Goal: Task Accomplishment & Management: Complete application form

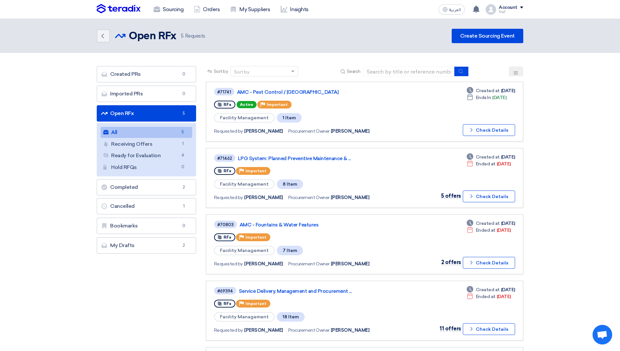
click at [145, 236] on div "Created PRs Created PRs 0 Imported PRs Imported PRs 0 Open RFx Open RFx 5 All A…" at bounding box center [146, 160] width 99 height 188
click at [143, 240] on link "My Drafts My Drafts 2" at bounding box center [146, 245] width 99 height 16
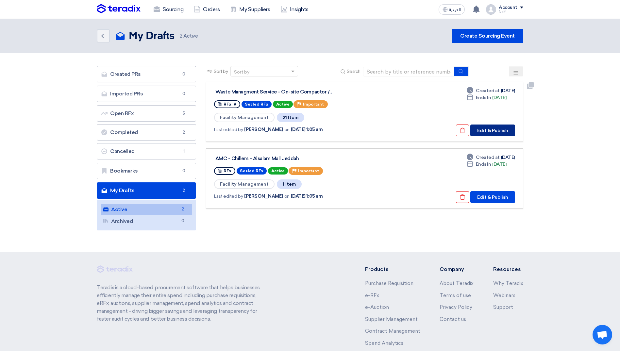
click at [508, 126] on button "Edit & Publish" at bounding box center [492, 130] width 45 height 12
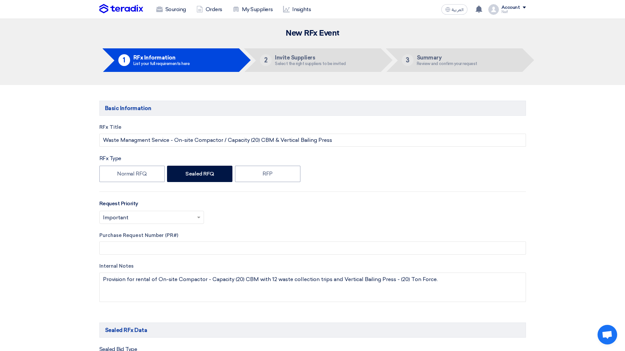
type input "10/16/2025"
type input "12"
type input "00"
type input "11/2/2025"
type input "12"
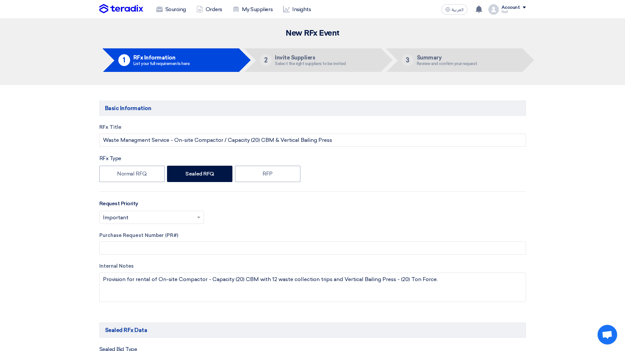
type input "00"
type input "11/3/2025"
type input "08"
type input "00"
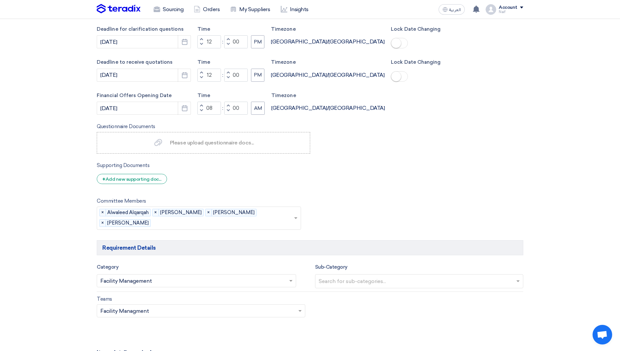
scroll to position [359, 0]
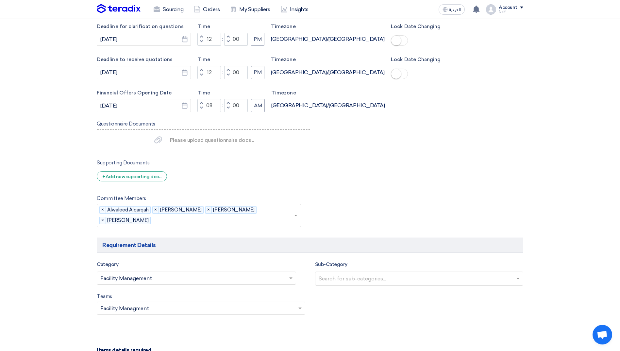
click at [166, 220] on input "text" at bounding box center [223, 220] width 140 height 11
click at [182, 221] on input "text" at bounding box center [223, 220] width 140 height 11
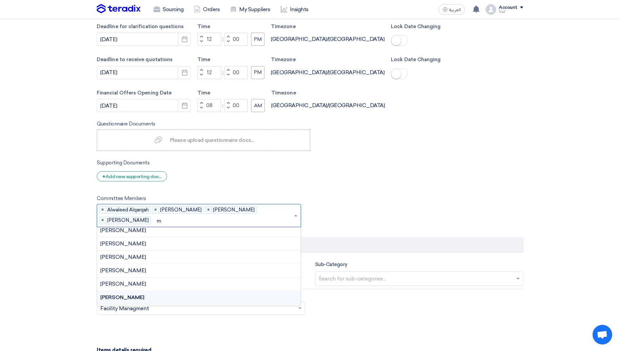
scroll to position [0, 0]
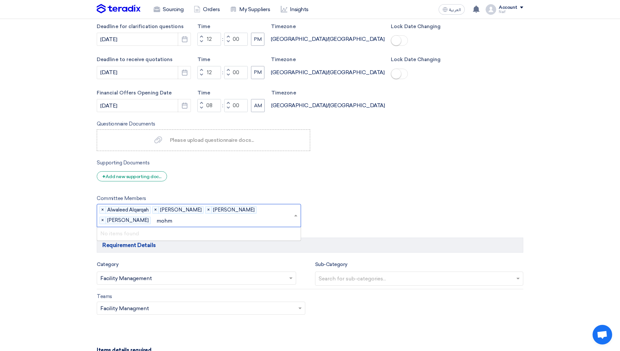
type input "moh"
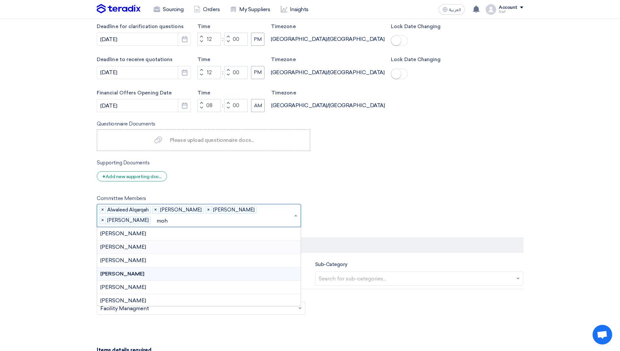
click at [154, 249] on div "Mohammad Ansari" at bounding box center [199, 246] width 204 height 13
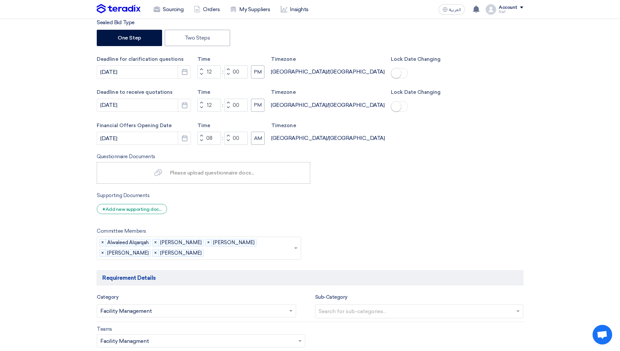
scroll to position [294, 0]
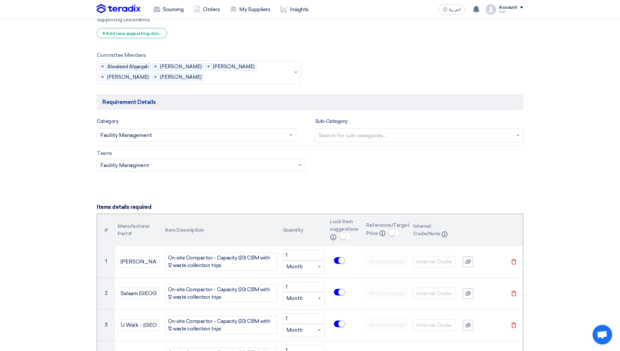
scroll to position [499, 0]
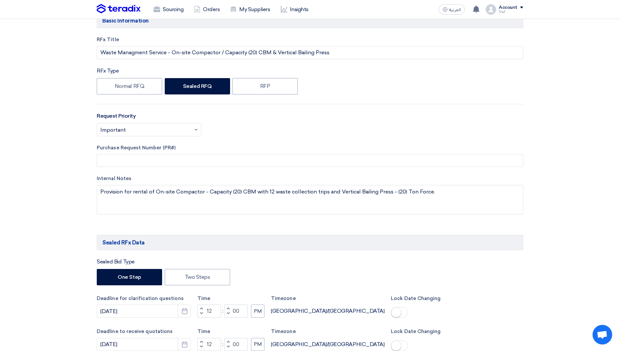
scroll to position [0, 0]
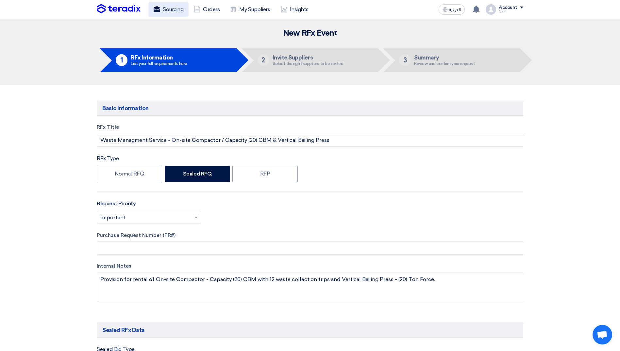
click at [168, 10] on link "Sourcing" at bounding box center [168, 9] width 40 height 14
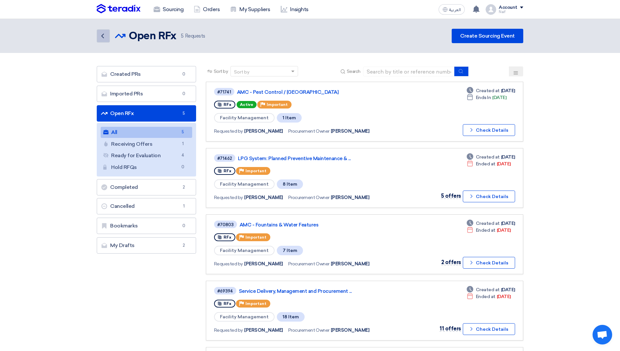
click at [99, 36] on icon "Back" at bounding box center [103, 36] width 8 height 8
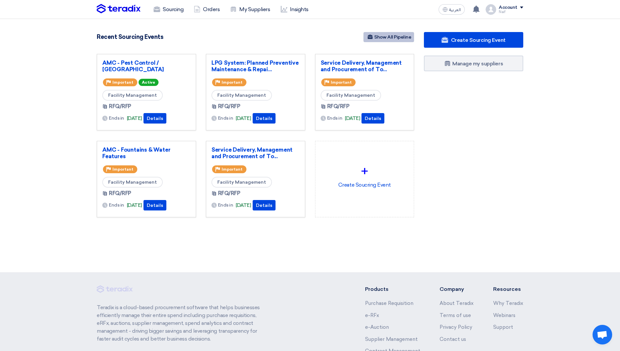
click at [398, 32] on link "Show All Pipeline" at bounding box center [388, 37] width 51 height 10
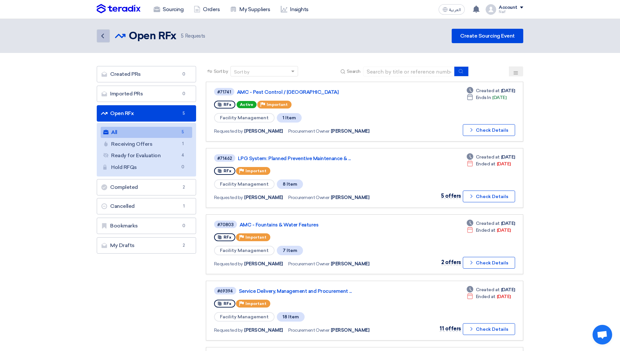
click at [105, 40] on link "Back" at bounding box center [103, 35] width 13 height 13
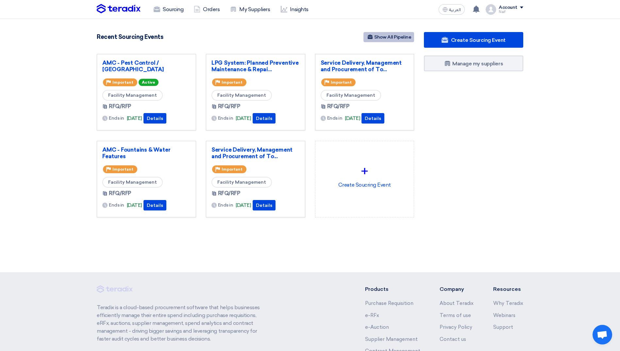
click at [383, 34] on link "Show All Pipeline" at bounding box center [388, 37] width 51 height 10
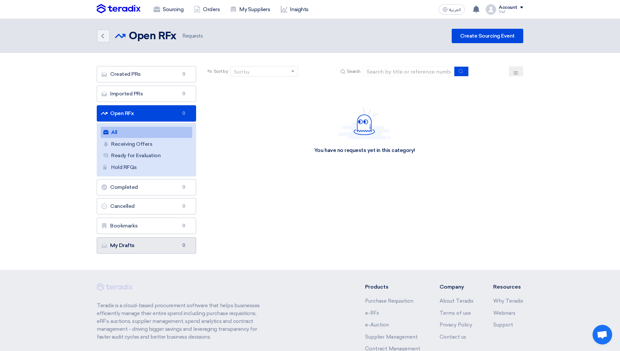
click at [152, 249] on link "My Drafts My Drafts 0" at bounding box center [146, 245] width 99 height 16
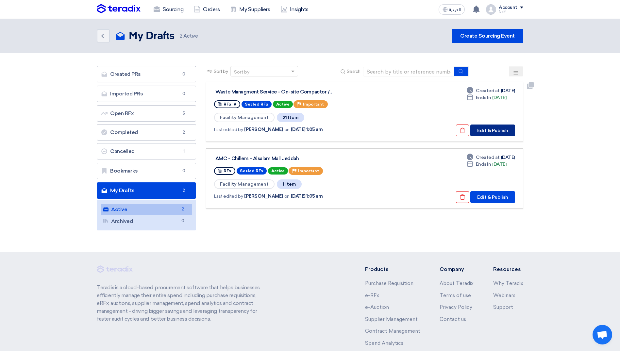
click at [500, 132] on button "Edit & Publish" at bounding box center [492, 130] width 45 height 12
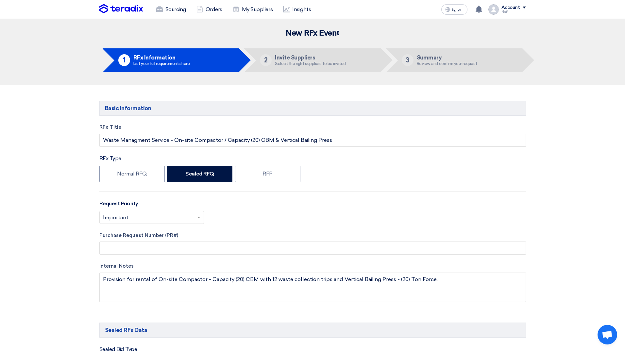
type input "10/16/2025"
type input "12"
type input "00"
type input "11/2/2025"
type input "12"
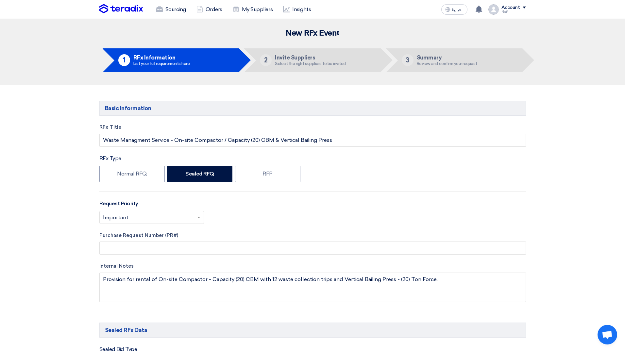
type input "00"
type input "11/3/2025"
type input "08"
type input "00"
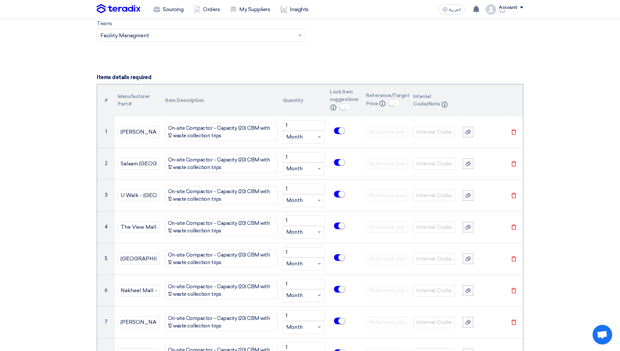
scroll to position [588, 0]
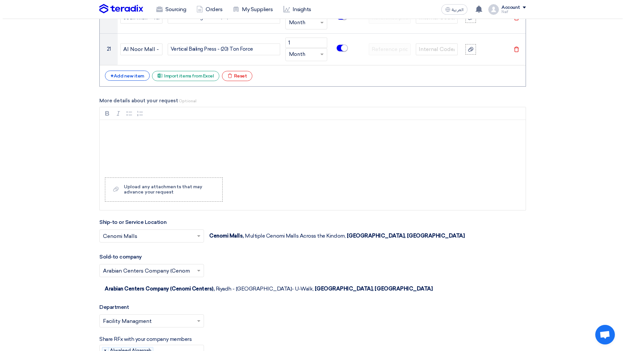
scroll to position [1241, 0]
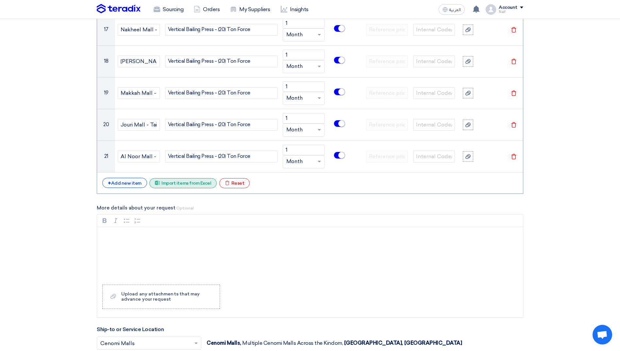
click at [172, 187] on div "Excel file Import items from Excel" at bounding box center [182, 183] width 67 height 10
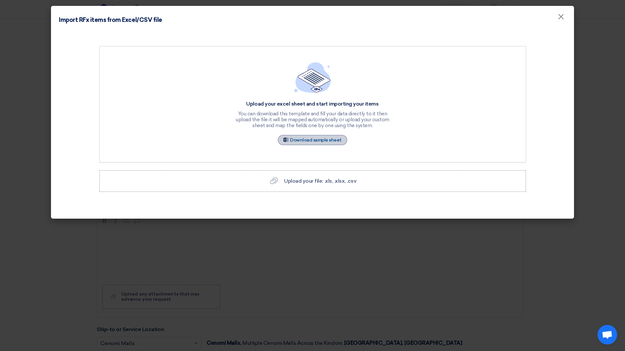
click at [299, 142] on link "Sample Sheet Download sample sheet" at bounding box center [312, 140] width 69 height 10
click at [565, 20] on button "×" at bounding box center [560, 16] width 17 height 13
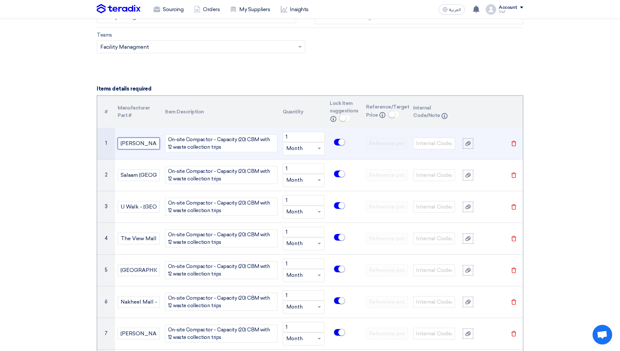
scroll to position [0, 20]
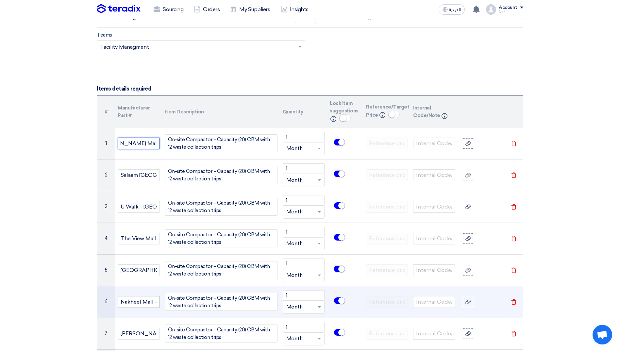
drag, startPoint x: 123, startPoint y: 142, endPoint x: 144, endPoint y: 299, distance: 158.5
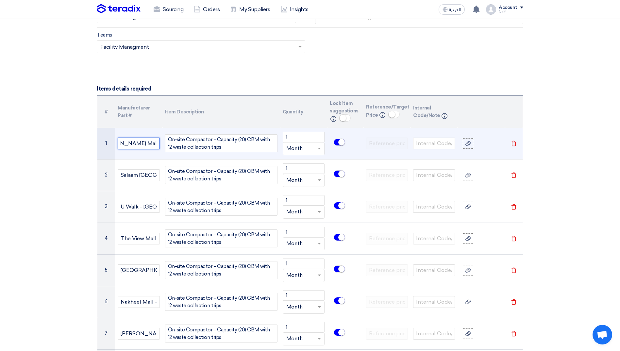
click at [137, 146] on input "Al Hamra Mall - Riyadh" at bounding box center [139, 144] width 42 height 12
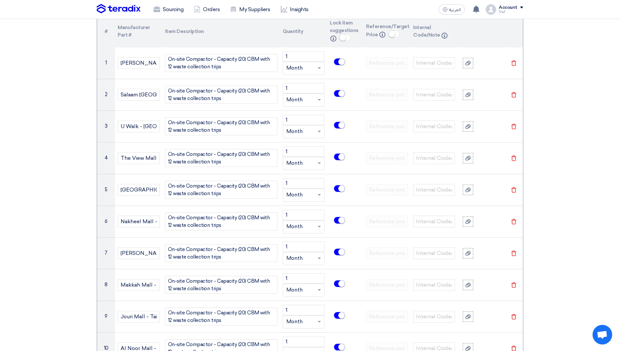
scroll to position [621, 0]
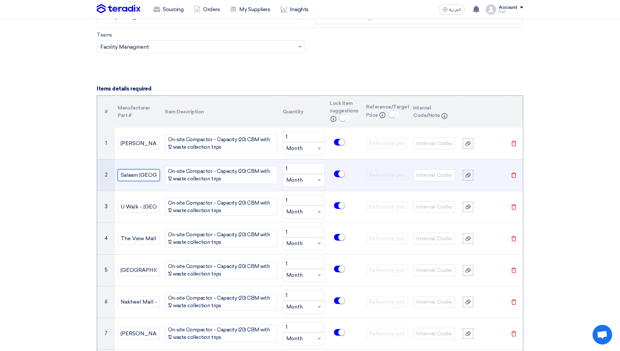
click at [131, 176] on input "Salaam Mall - Riyadh" at bounding box center [139, 175] width 42 height 12
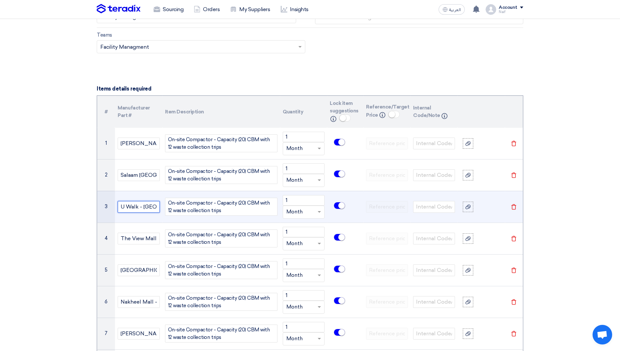
click at [130, 201] on input "U Walk - Riyadh" at bounding box center [139, 207] width 42 height 12
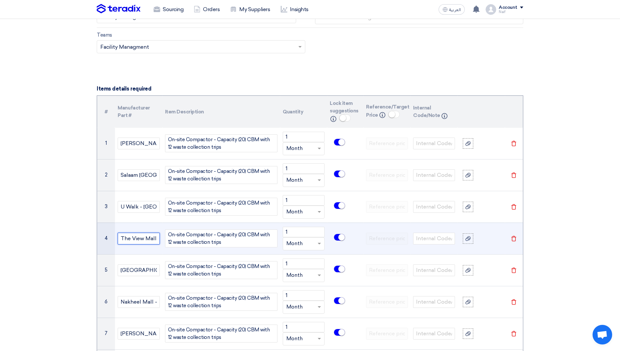
click at [132, 242] on input "The View Mall - Riyadh" at bounding box center [139, 239] width 42 height 12
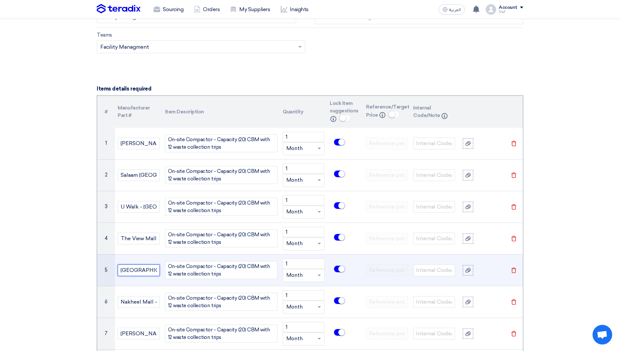
click at [134, 273] on input "Tala Mall - Riyadh" at bounding box center [139, 270] width 42 height 12
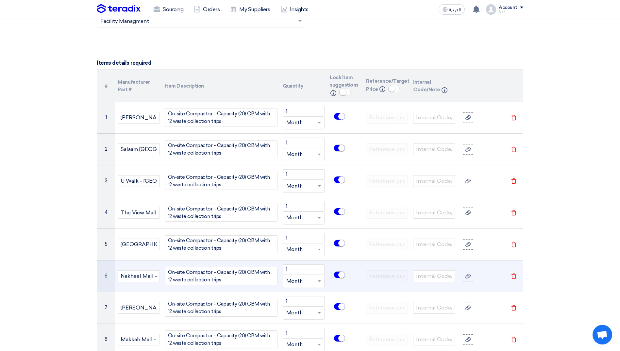
scroll to position [686, 0]
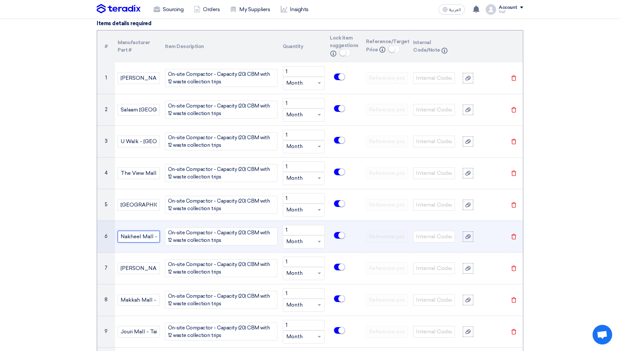
click at [132, 238] on input "Nakheel Mall - Dammam" at bounding box center [139, 237] width 42 height 12
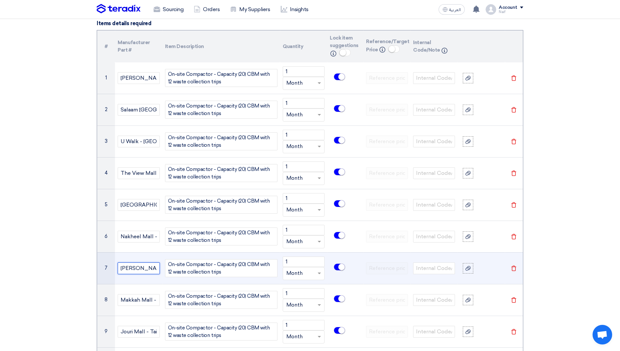
click at [134, 271] on input "Jubail Mall - Jubail" at bounding box center [139, 268] width 42 height 12
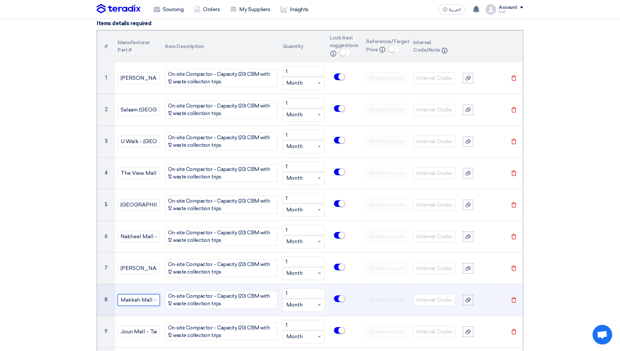
click at [126, 303] on input "Makkah Mall - Makkah" at bounding box center [139, 300] width 42 height 12
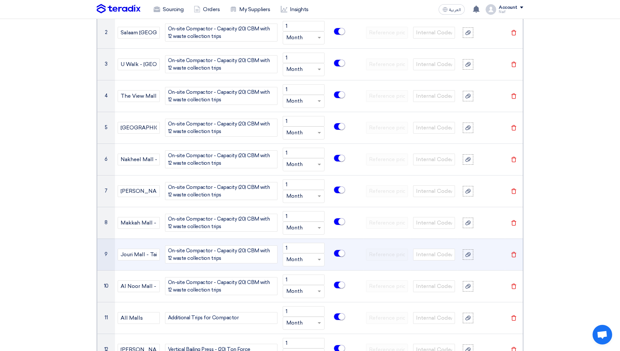
scroll to position [784, 0]
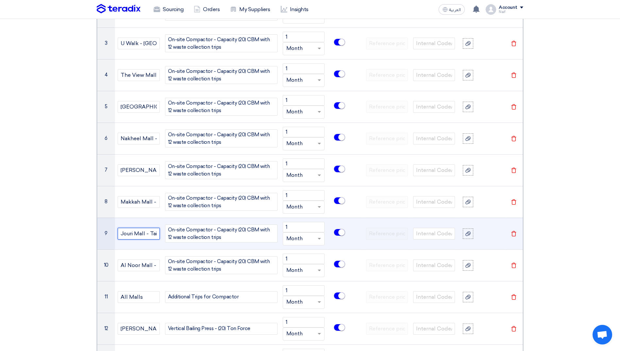
click at [141, 228] on input "Jouri Mall - Taif" at bounding box center [139, 234] width 42 height 12
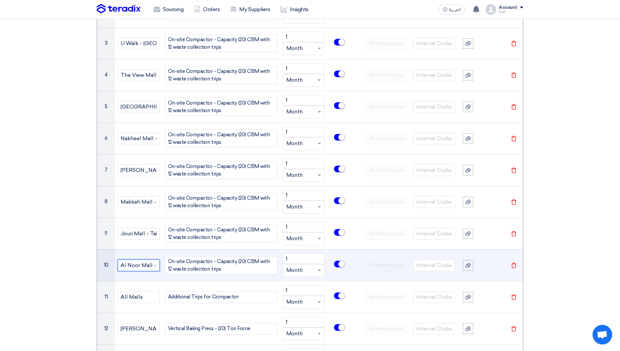
click at [127, 266] on input "Al Noor Mall - Madinah" at bounding box center [139, 265] width 42 height 12
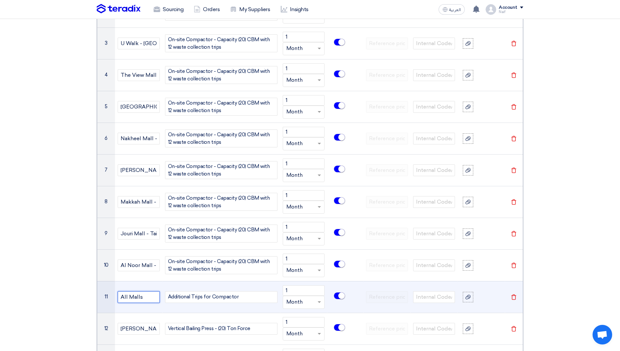
click at [135, 295] on input "All Malls" at bounding box center [139, 297] width 42 height 12
click at [130, 298] on input "All Malls" at bounding box center [139, 297] width 42 height 12
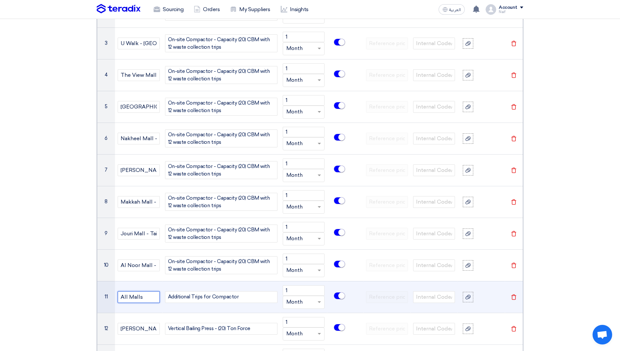
click at [130, 298] on input "All Malls" at bounding box center [139, 297] width 42 height 12
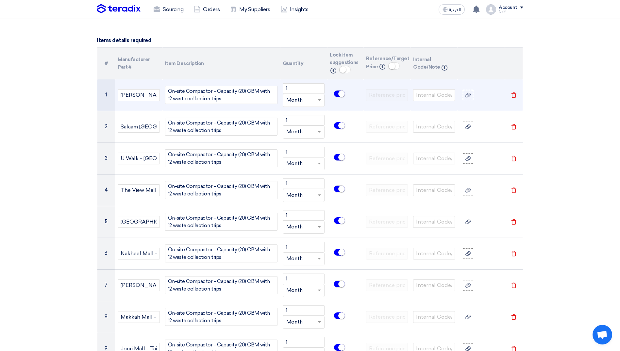
scroll to position [588, 0]
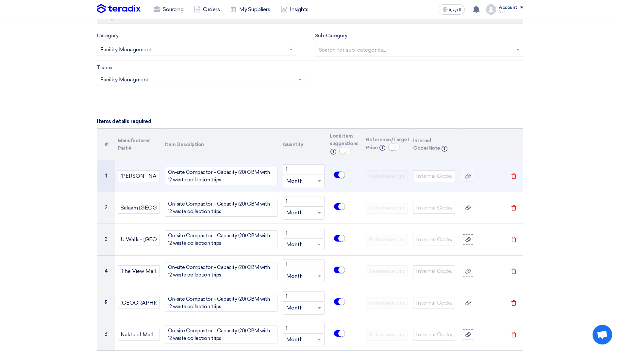
click at [190, 174] on div "On-site Compactor - Capacity (20) CBM with 12 waste collection trips" at bounding box center [221, 176] width 112 height 18
copy div "On-site Compactor - Capacity (20) CBM with 12 waste collection trips"
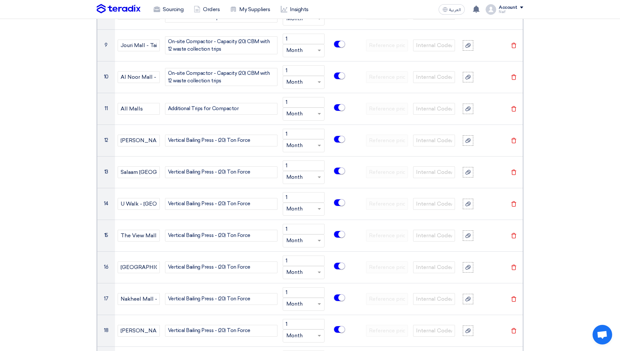
scroll to position [1013, 0]
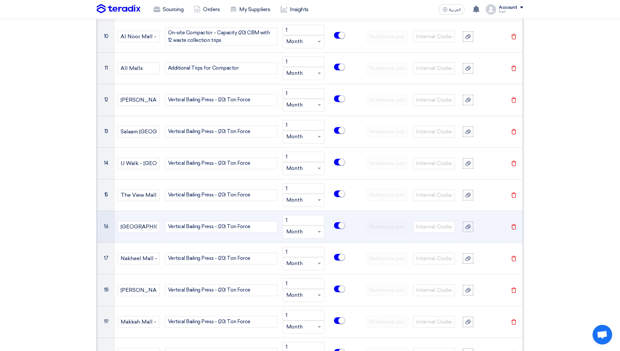
click at [216, 233] on td "Vertical Bailing Press - (20) Ton Force" at bounding box center [221, 227] width 118 height 32
click at [218, 229] on div "Vertical Bailing Press - (20) Ton Force" at bounding box center [221, 227] width 112 height 12
copy div "Vertical Bailing Press - (20) Ton Force"
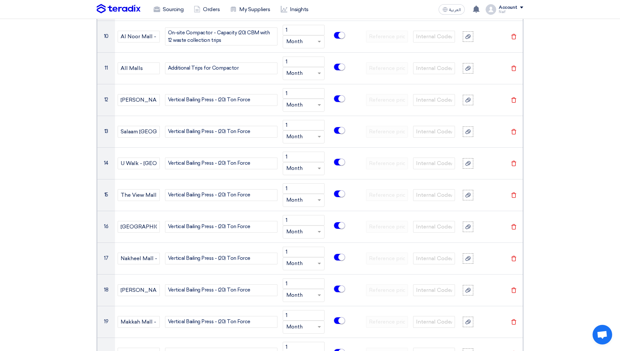
click at [46, 112] on section "Basic Information RFx Title Waste Managment Service - On-site Compactor / Capac…" at bounding box center [310, 39] width 620 height 1935
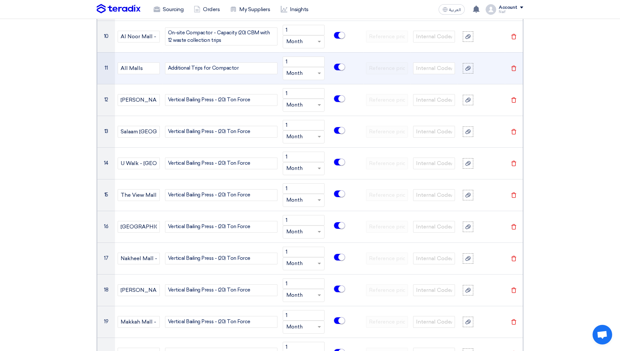
click at [206, 73] on div "Additional Trips for Compactor" at bounding box center [221, 68] width 112 height 12
copy div "Additional Trips for Compactor"
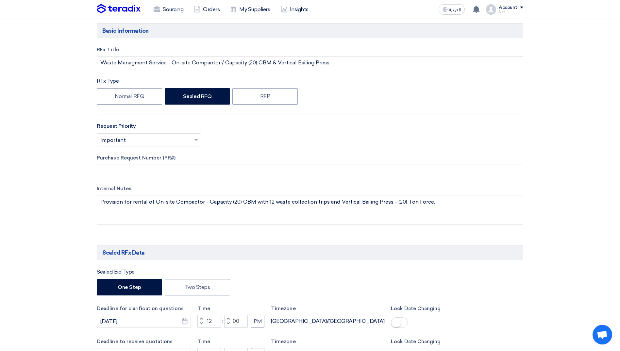
scroll to position [0, 0]
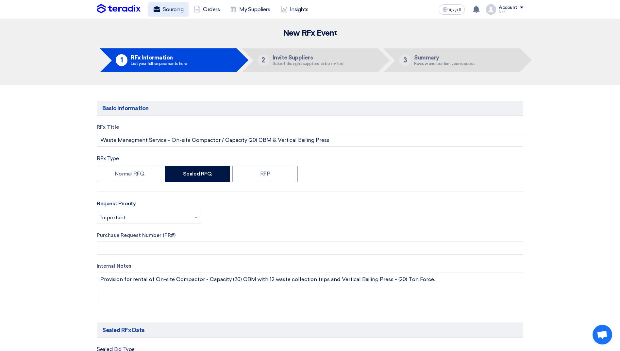
click at [171, 10] on link "Sourcing" at bounding box center [168, 9] width 40 height 14
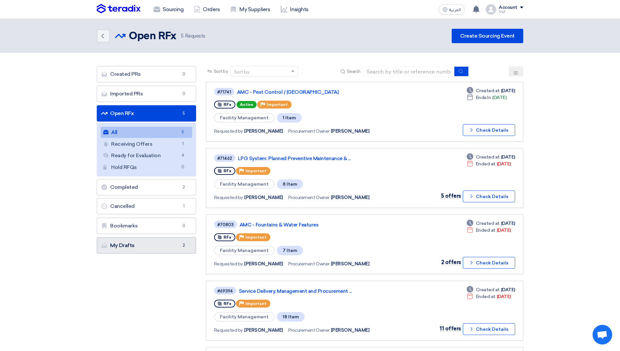
click at [144, 251] on link "My Drafts My Drafts 2" at bounding box center [146, 245] width 99 height 16
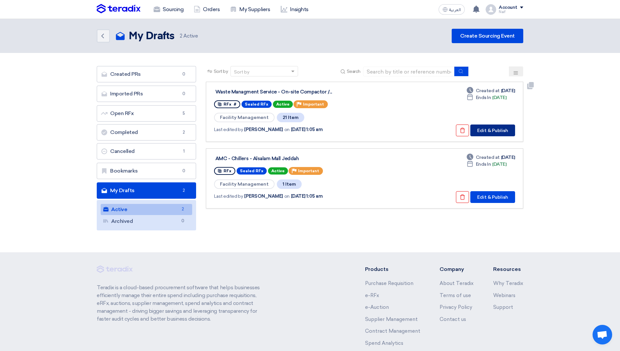
click at [496, 132] on button "Edit & Publish" at bounding box center [492, 130] width 45 height 12
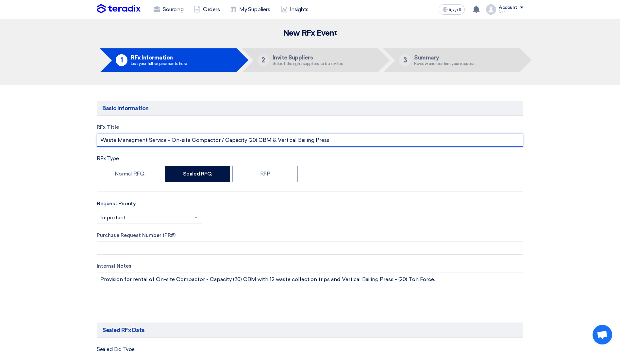
click at [270, 140] on input "Waste Managment Service - On-site Compactor / Capacity (20) CBM & Vertical Bail…" at bounding box center [310, 140] width 426 height 13
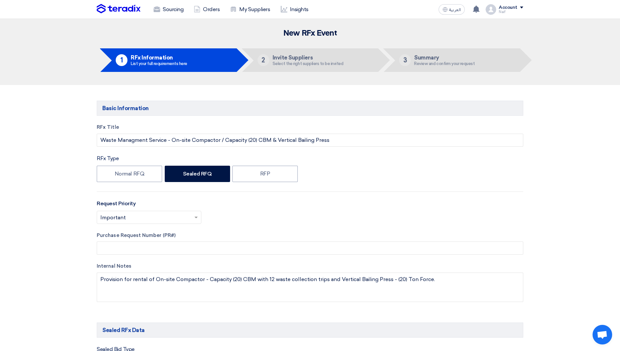
click at [128, 6] on img at bounding box center [119, 9] width 44 height 10
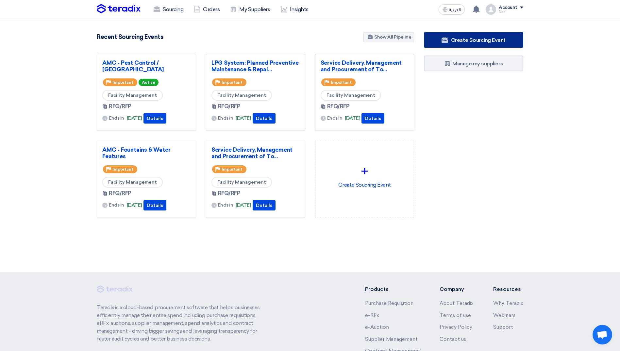
click at [448, 38] on use at bounding box center [444, 40] width 7 height 6
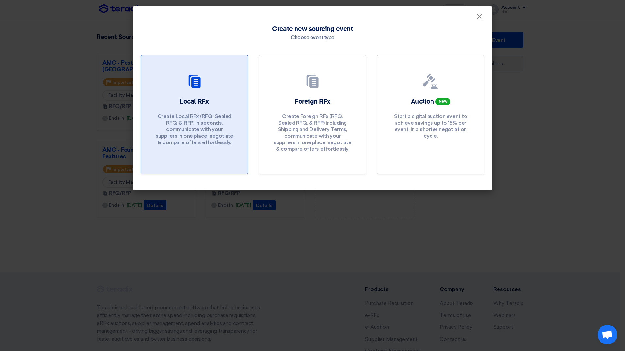
click at [216, 130] on p "Create Local RFx (RFQ, Sealed RFQ, & RFP) in seconds, communicate with your sup…" at bounding box center [194, 129] width 78 height 33
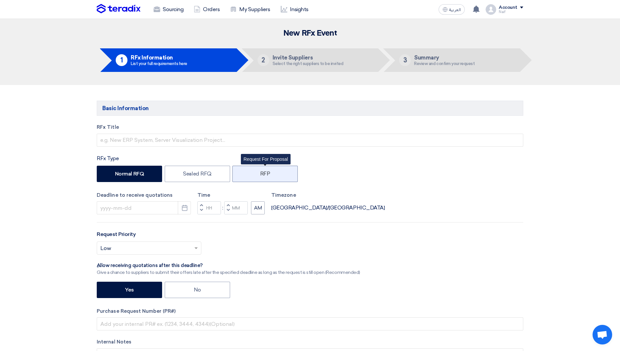
click at [266, 179] on label "RFP" at bounding box center [264, 174] width 65 height 16
click at [264, 175] on input "RFP" at bounding box center [262, 173] width 4 height 4
radio input "true"
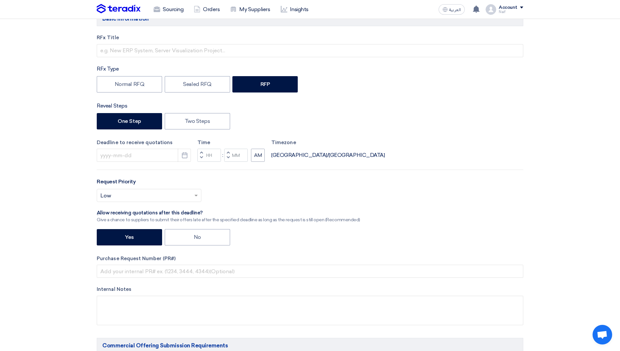
scroll to position [98, 0]
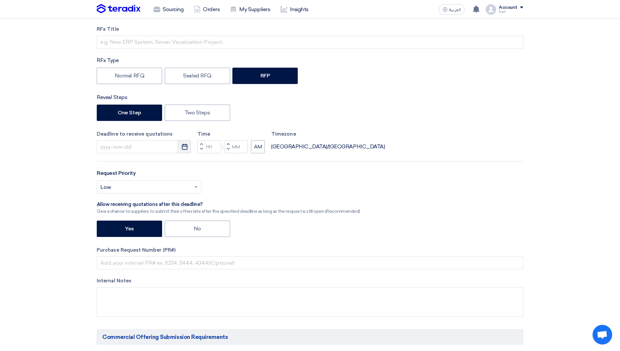
click at [188, 147] on icon "Pick a date" at bounding box center [184, 146] width 7 height 7
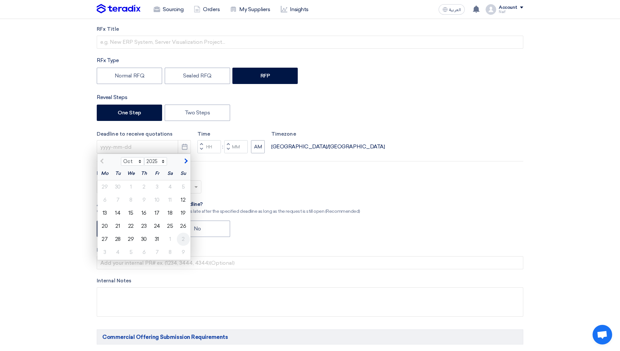
click at [177, 237] on div "2" at bounding box center [183, 239] width 13 height 13
type input "11/2/2025"
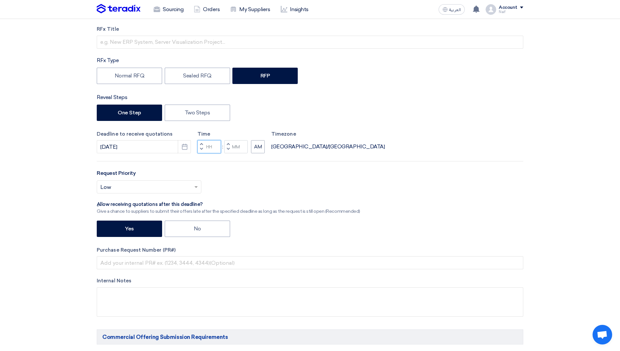
click at [213, 150] on input "Hours" at bounding box center [209, 146] width 24 height 13
type input "12"
click at [233, 147] on div "Time Increment hours 12 Decrement hours : Increment minutes Decrement minutes AM" at bounding box center [230, 141] width 67 height 23
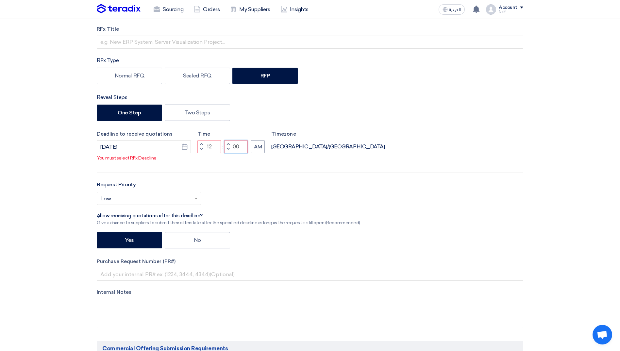
type input "00"
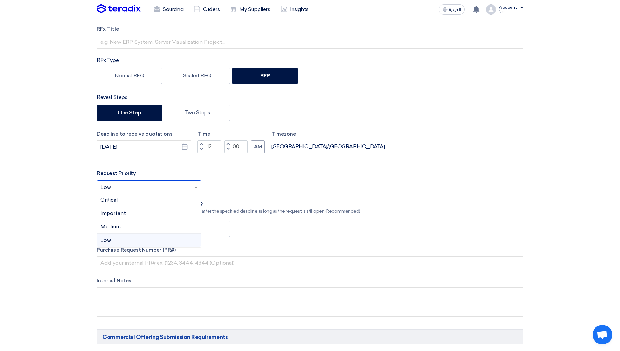
click at [185, 188] on input "text" at bounding box center [145, 187] width 91 height 11
click at [151, 211] on div "Important" at bounding box center [149, 213] width 104 height 13
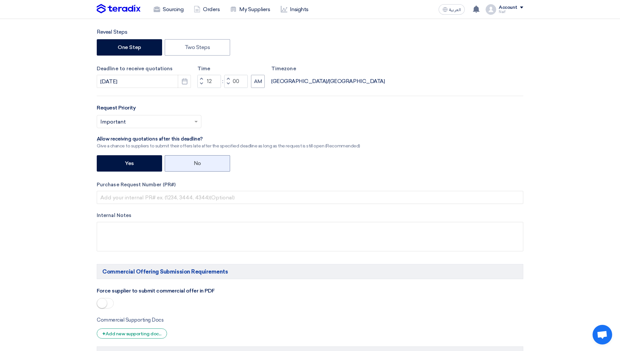
click at [193, 166] on label "No" at bounding box center [197, 163] width 65 height 16
click at [194, 165] on input "No" at bounding box center [196, 163] width 4 height 4
radio input "true"
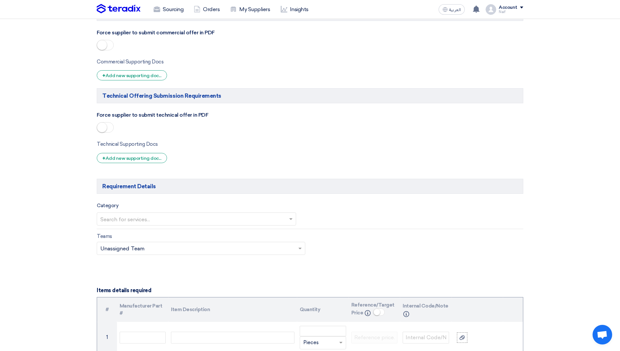
scroll to position [425, 0]
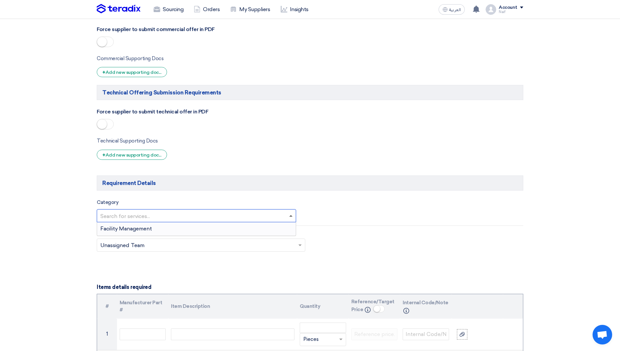
click at [289, 216] on span at bounding box center [290, 216] width 3 height 2
click at [204, 232] on div "Facility Management" at bounding box center [196, 228] width 199 height 13
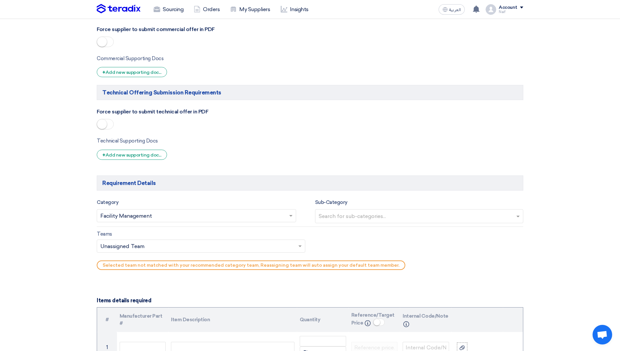
click at [381, 221] on input "text" at bounding box center [420, 216] width 203 height 11
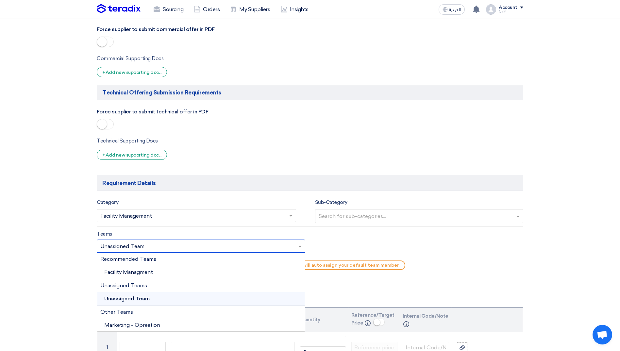
click at [293, 244] on input "text" at bounding box center [197, 246] width 195 height 11
click at [187, 268] on div "Facility Managment" at bounding box center [201, 272] width 208 height 13
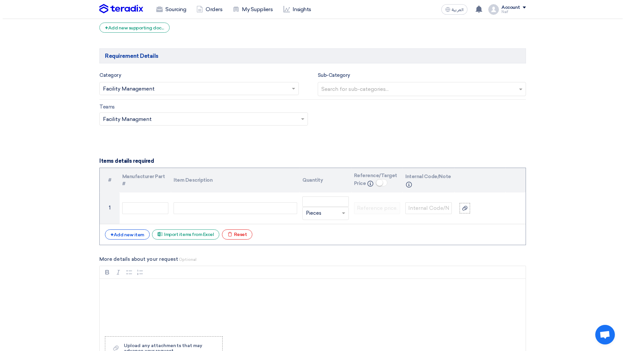
scroll to position [555, 0]
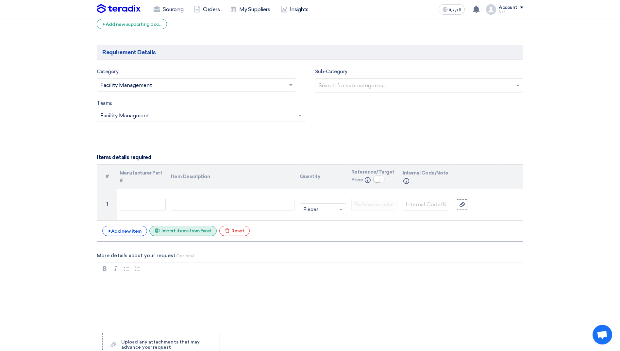
click at [165, 229] on div "Excel file Import items from Excel" at bounding box center [182, 231] width 67 height 10
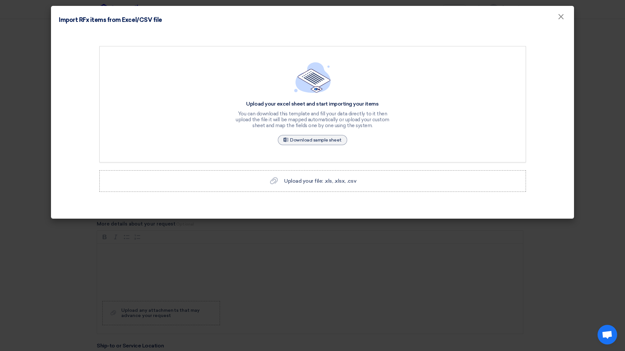
click at [308, 134] on div "Sample Sheet Download sample sheet" at bounding box center [312, 140] width 72 height 13
click at [307, 139] on link "Sample Sheet Download sample sheet" at bounding box center [312, 140] width 69 height 10
click at [283, 178] on div "Upload your file: .xls, .xlsx, .csv Upload your file: .xls, .xlsx, .csv" at bounding box center [313, 181] width 88 height 8
click at [0, 0] on input "Upload your file: .xls, .xlsx, .csv Upload your file: .xls, .xlsx, .csv" at bounding box center [0, 0] width 0 height 0
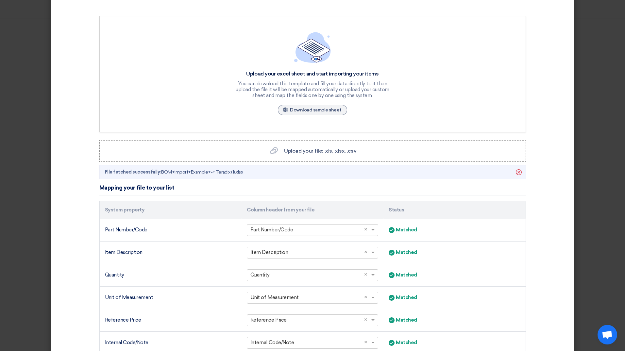
scroll to position [89, 0]
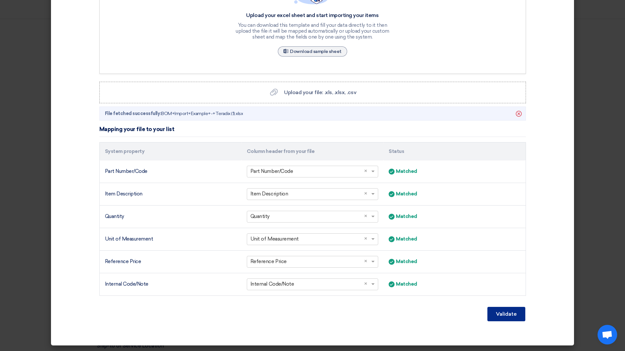
click at [492, 310] on button "Validate" at bounding box center [506, 314] width 38 height 14
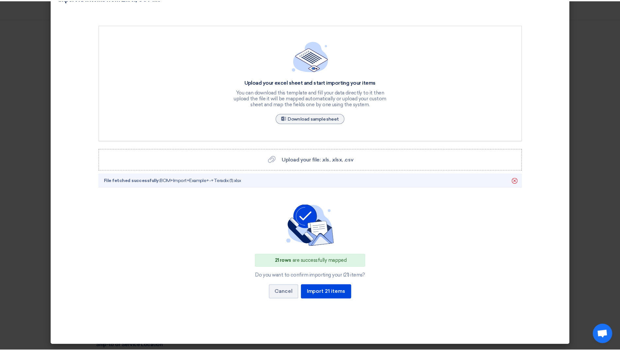
scroll to position [22, 0]
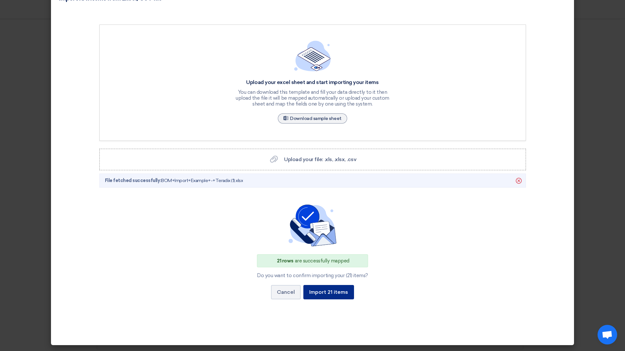
click at [325, 298] on button "Import 21 items" at bounding box center [328, 292] width 51 height 14
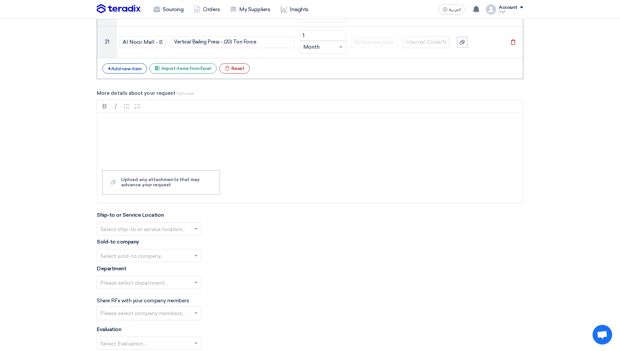
scroll to position [1405, 0]
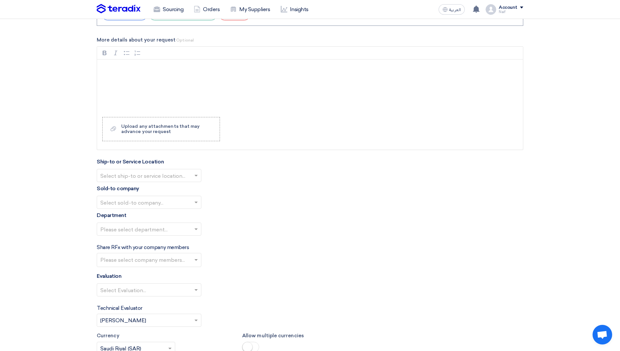
click at [184, 177] on input "text" at bounding box center [145, 176] width 91 height 11
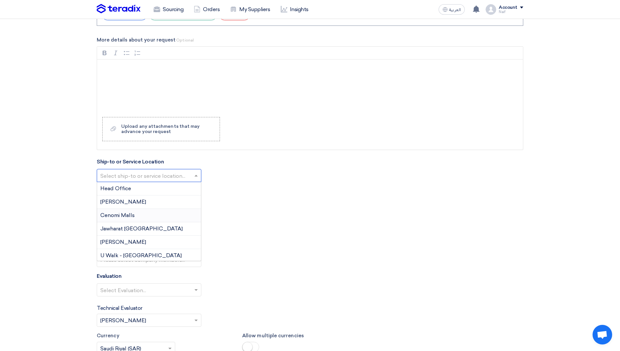
click at [140, 217] on div "Cenomi Malls" at bounding box center [149, 215] width 104 height 13
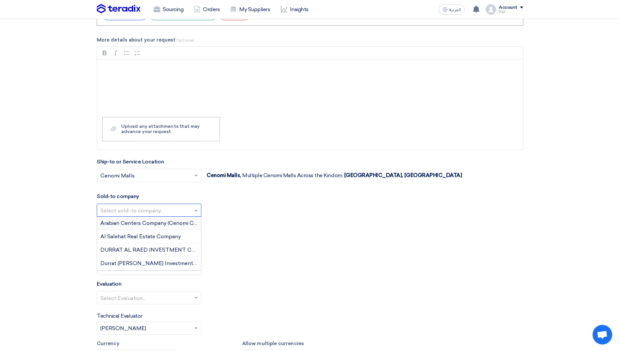
click at [150, 209] on input "text" at bounding box center [145, 210] width 91 height 11
click at [137, 225] on span "Arabian Centers Company (Cenomi Centers)" at bounding box center [155, 223] width 111 height 6
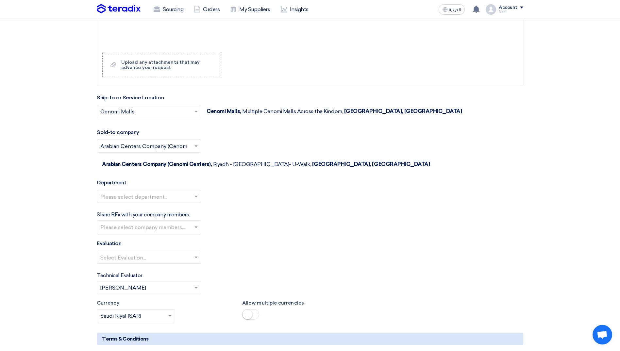
scroll to position [1470, 0]
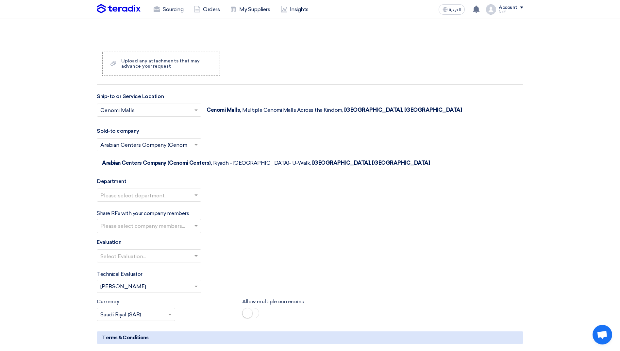
click at [171, 190] on input "text" at bounding box center [145, 195] width 91 height 11
click at [149, 232] on span "Facility Managment" at bounding box center [124, 235] width 49 height 6
click at [190, 221] on input "text" at bounding box center [149, 226] width 99 height 11
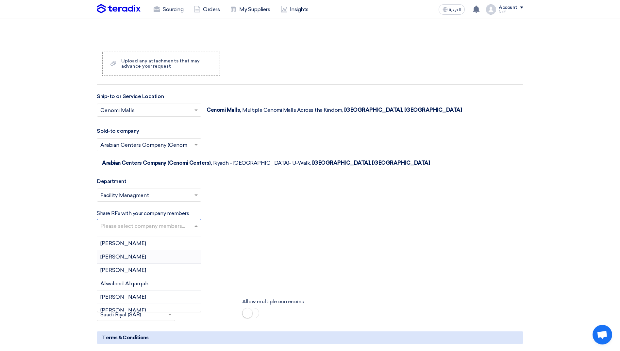
scroll to position [33, 0]
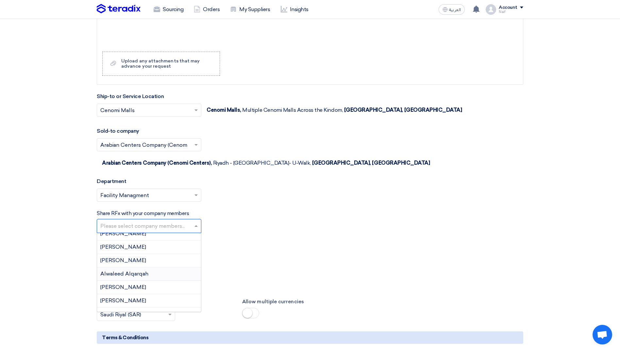
click at [160, 267] on div "Alwaleed Alqarqah" at bounding box center [149, 273] width 104 height 13
click at [179, 221] on input "text" at bounding box center [173, 226] width 41 height 11
click at [152, 268] on div "Kasem Ataallah" at bounding box center [149, 274] width 104 height 13
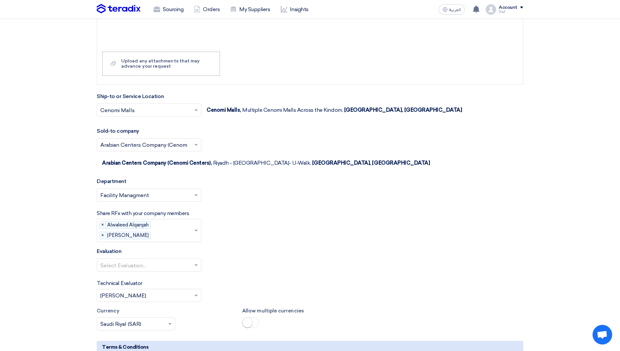
click at [190, 230] on input "text" at bounding box center [173, 235] width 41 height 11
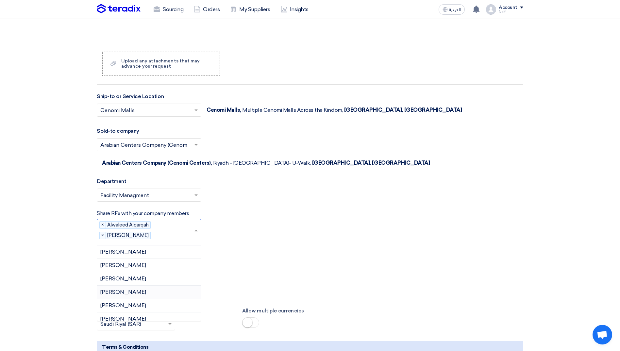
click at [152, 286] on div "Mohammad Ansari" at bounding box center [149, 292] width 104 height 13
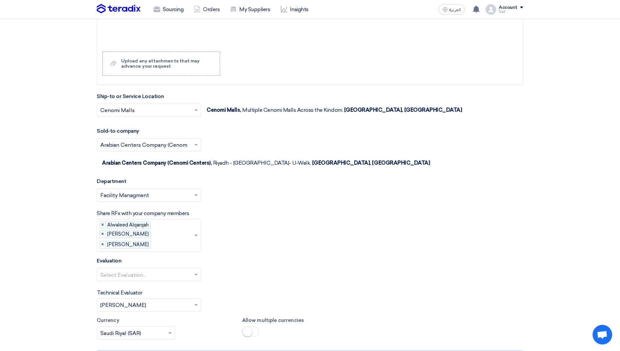
click at [175, 219] on div "Please select company members... × Alwaleed Alqarqah × Kasem Ataallah × Mohamma…" at bounding box center [142, 235] width 90 height 32
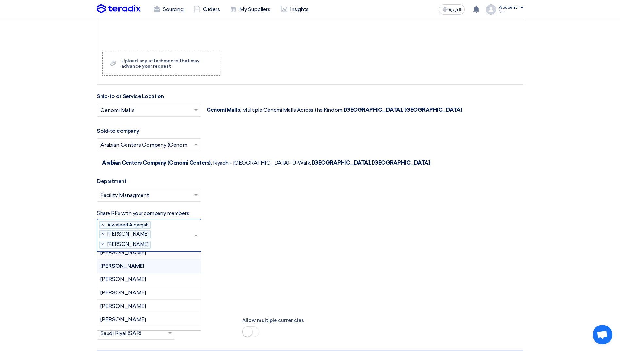
scroll to position [391, 0]
click at [152, 276] on div "Mohammed Mousa" at bounding box center [149, 282] width 104 height 13
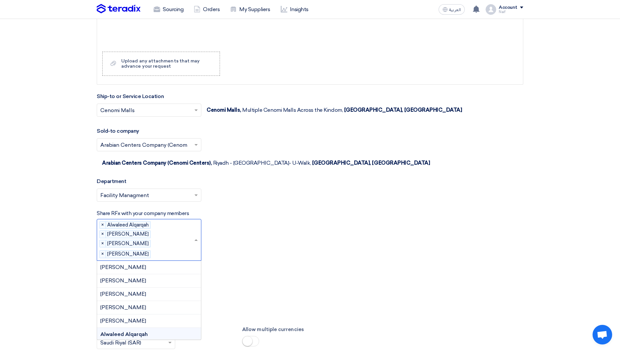
click at [183, 231] on div "Please select company members... × Alwaleed Alqarqah × Kasem Ataallah × Mohamma…" at bounding box center [142, 239] width 90 height 41
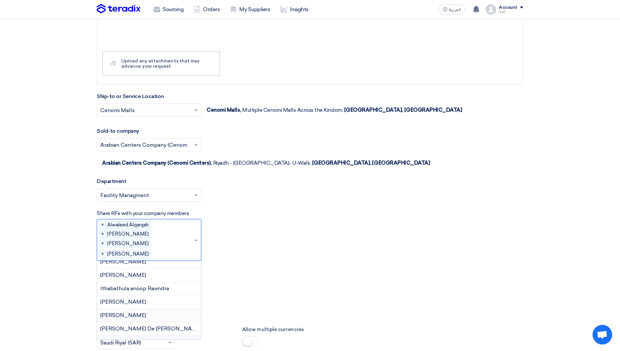
scroll to position [254, 0]
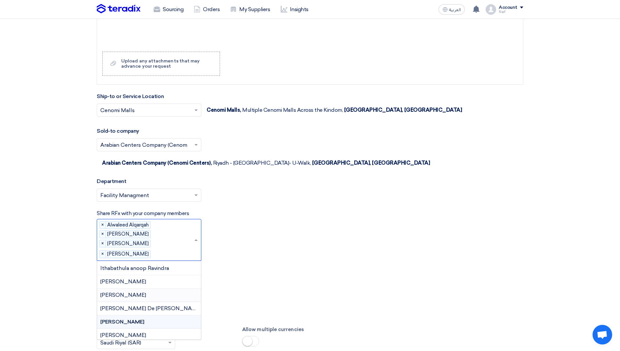
click at [140, 292] on span "James edward Taruc" at bounding box center [123, 295] width 46 height 6
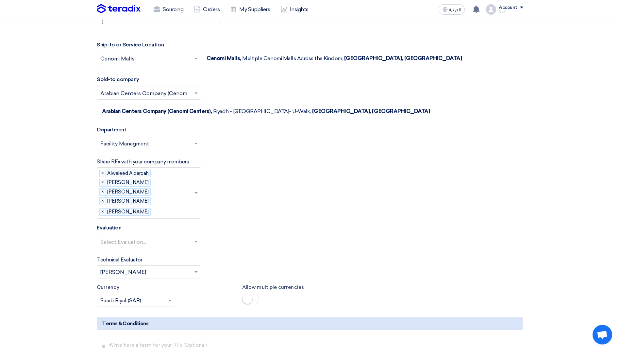
scroll to position [1535, 0]
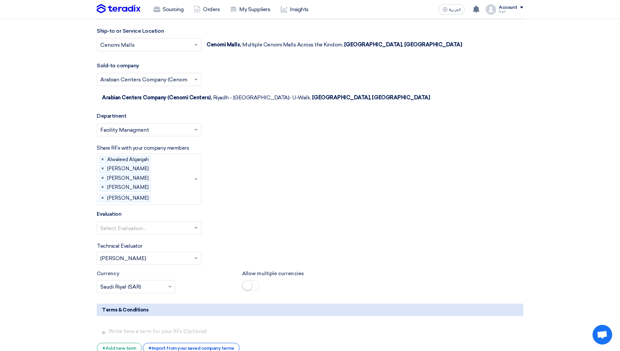
click at [190, 223] on input "text" at bounding box center [145, 228] width 91 height 11
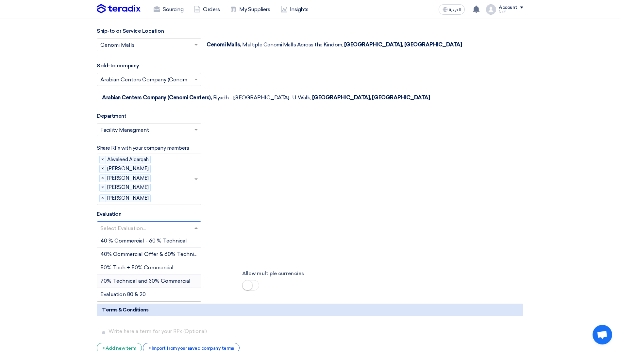
click at [155, 278] on span "70% Technical and 30% Commercial" at bounding box center [145, 281] width 90 height 6
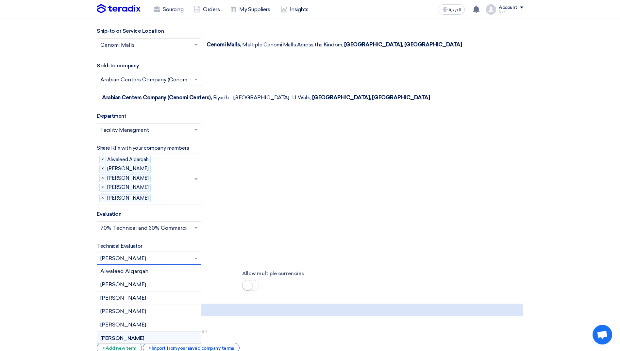
click at [172, 254] on input "text" at bounding box center [145, 259] width 91 height 11
click at [144, 291] on div "Kasem Ataallah" at bounding box center [149, 297] width 104 height 13
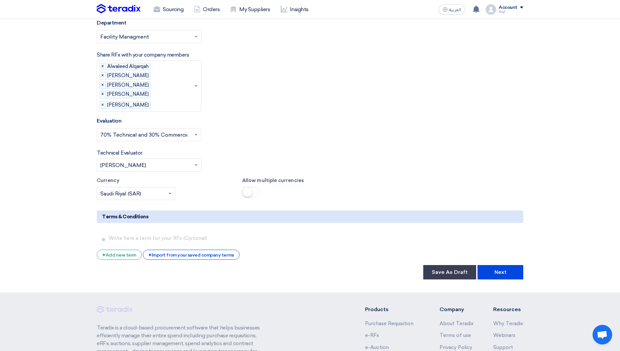
scroll to position [1666, 0]
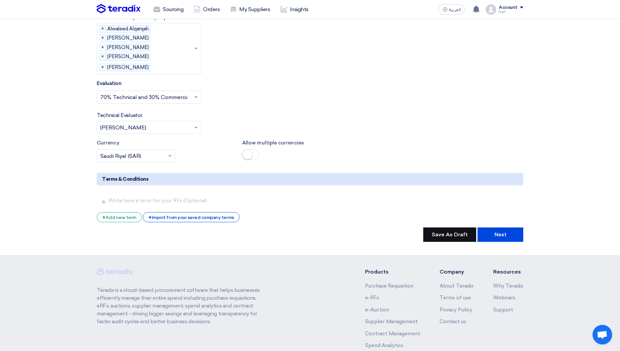
click at [466, 227] on button "Save As Draft" at bounding box center [449, 234] width 53 height 14
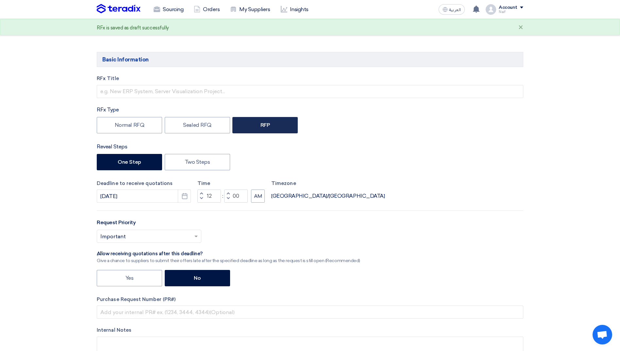
scroll to position [0, 0]
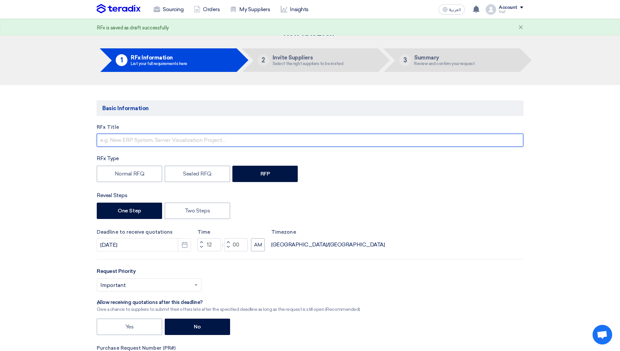
click at [227, 140] on input "text" at bounding box center [310, 140] width 426 height 13
paste input "Waste Managment Service - On-site Compactor / Capacity (20) CBM & Vertical Bail…"
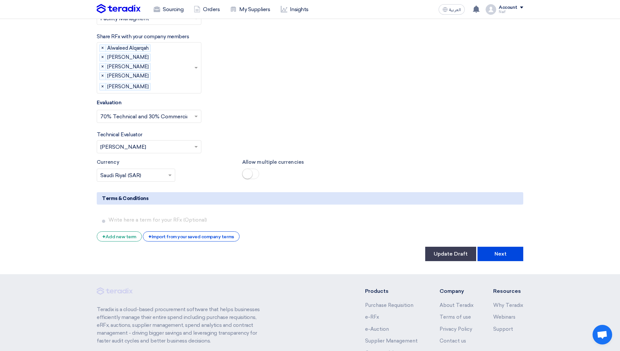
scroll to position [1702, 0]
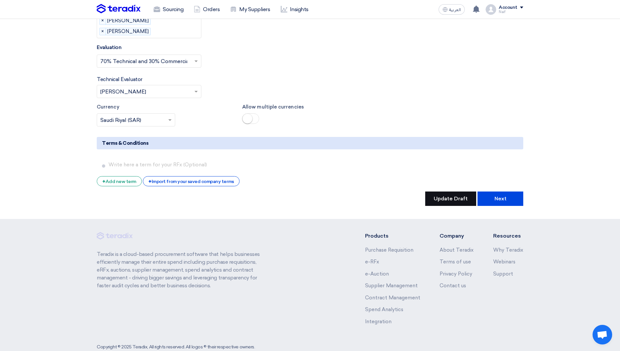
type input "Waste Managment Service - On-site Compactor / Capacity (20) CBM & Vertical Bail…"
click at [461, 191] on button "Update Draft" at bounding box center [450, 198] width 51 height 14
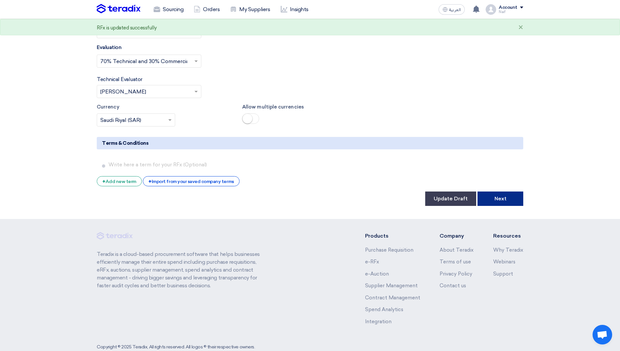
click at [499, 191] on button "Next" at bounding box center [500, 198] width 46 height 14
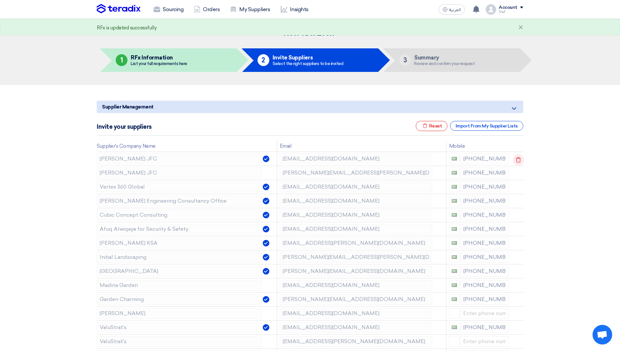
click at [517, 160] on icon at bounding box center [518, 159] width 11 height 11
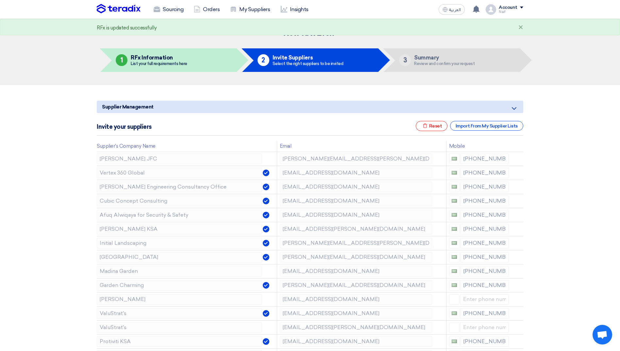
click at [0, 0] on icon at bounding box center [0, 0] width 0 height 0
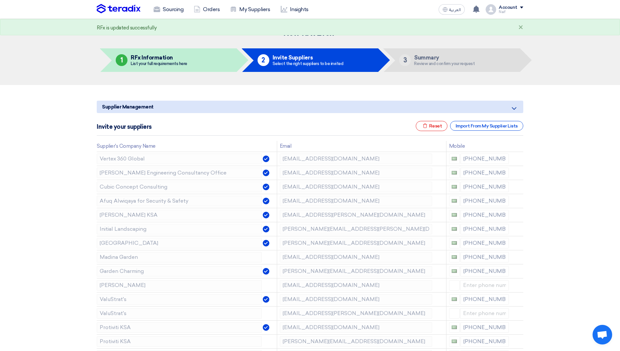
click at [0, 0] on icon at bounding box center [0, 0] width 0 height 0
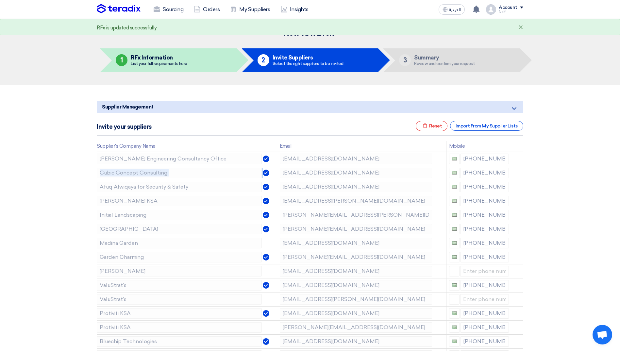
click at [0, 0] on icon at bounding box center [0, 0] width 0 height 0
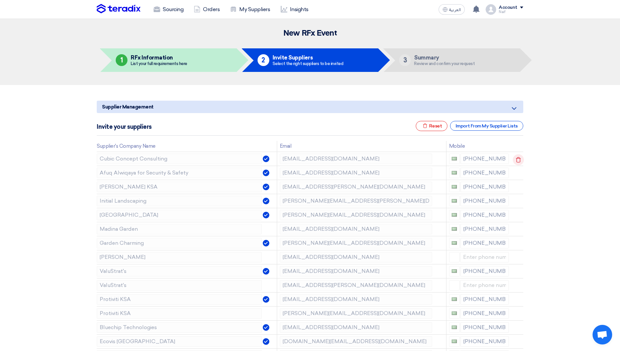
click at [517, 160] on td at bounding box center [517, 159] width 12 height 14
click at [517, 160] on icon at bounding box center [518, 159] width 11 height 11
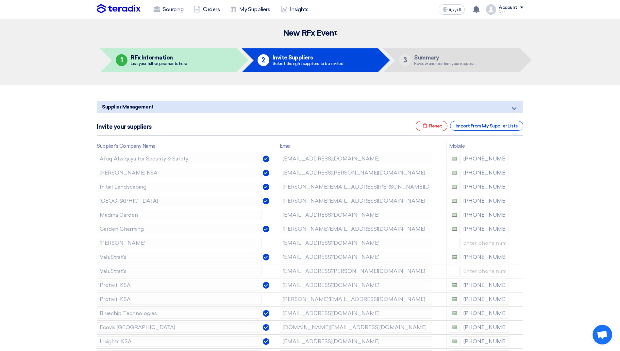
click at [0, 0] on icon at bounding box center [0, 0] width 0 height 0
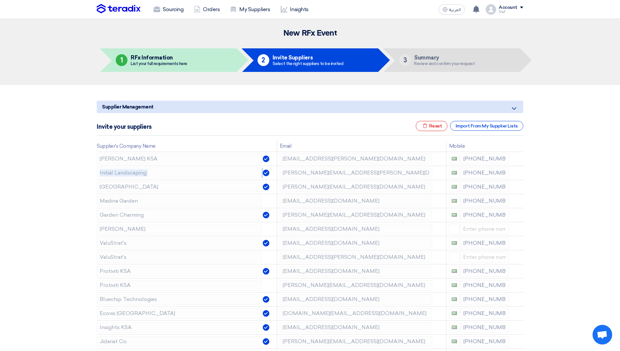
click at [0, 0] on icon at bounding box center [0, 0] width 0 height 0
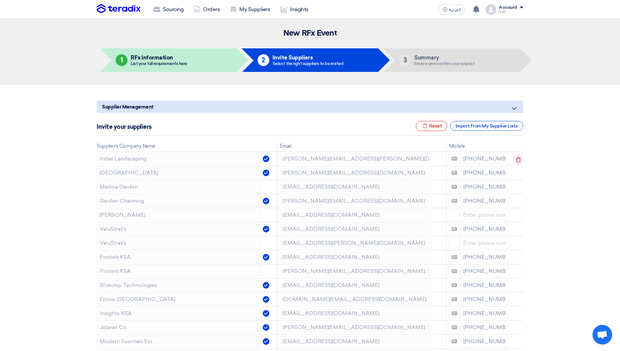
click at [517, 160] on td at bounding box center [517, 159] width 12 height 14
click at [517, 160] on icon at bounding box center [518, 159] width 11 height 11
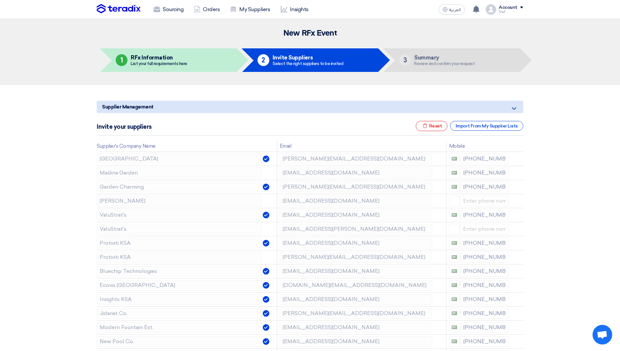
click at [0, 0] on icon at bounding box center [0, 0] width 0 height 0
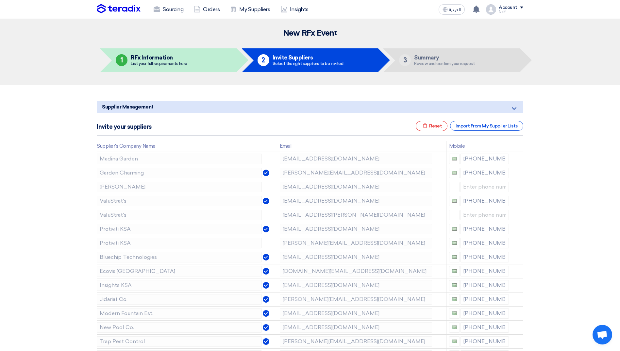
click at [0, 0] on icon at bounding box center [0, 0] width 0 height 0
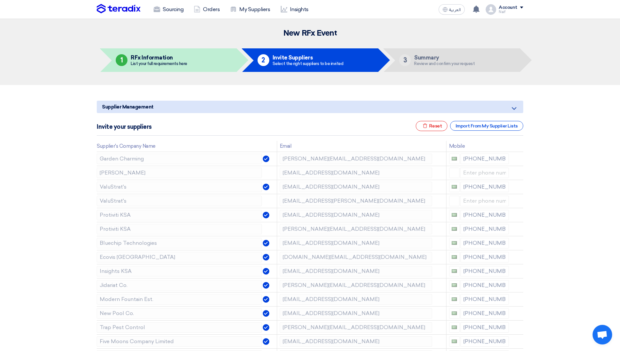
click at [0, 0] on icon at bounding box center [0, 0] width 0 height 0
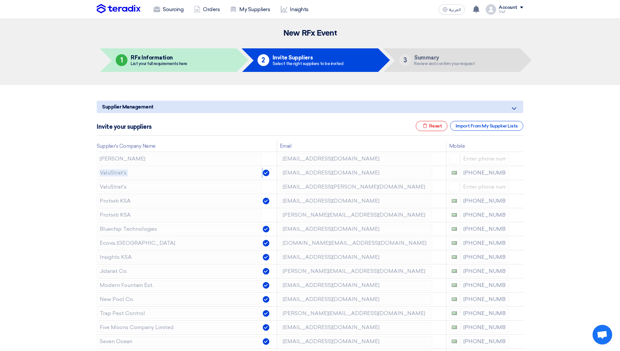
click at [0, 0] on icon at bounding box center [0, 0] width 0 height 0
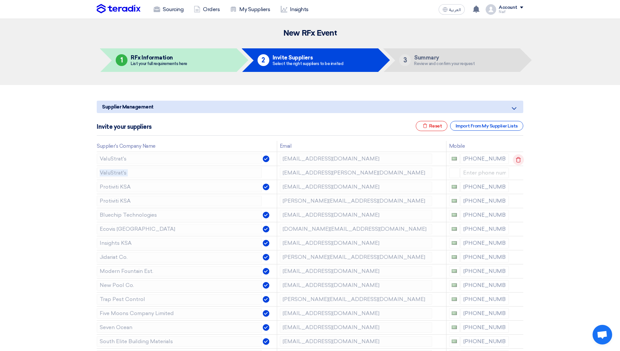
click at [517, 160] on td at bounding box center [517, 159] width 12 height 14
click at [519, 160] on td at bounding box center [517, 159] width 12 height 14
click at [519, 160] on use at bounding box center [518, 160] width 5 height 6
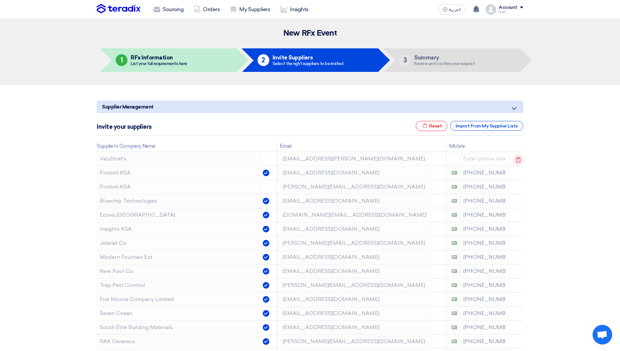
click at [519, 160] on td at bounding box center [517, 159] width 12 height 14
click at [520, 160] on icon at bounding box center [518, 159] width 11 height 11
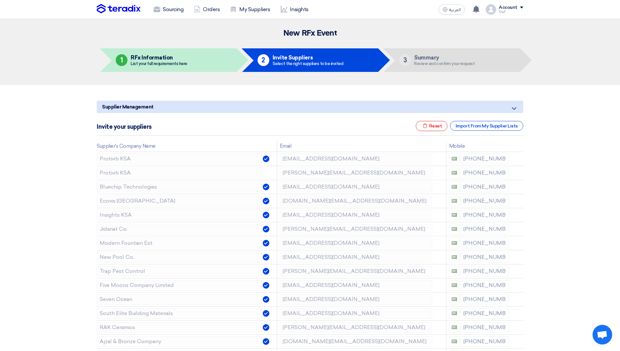
click at [0, 0] on icon at bounding box center [0, 0] width 0 height 0
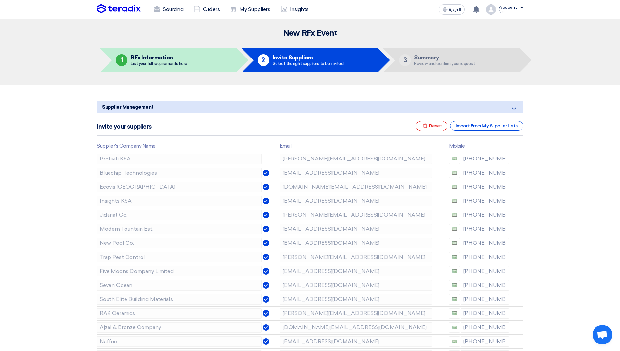
click at [0, 0] on icon at bounding box center [0, 0] width 0 height 0
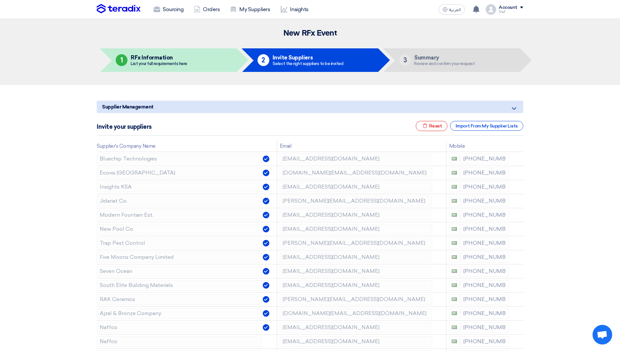
click at [0, 0] on icon at bounding box center [0, 0] width 0 height 0
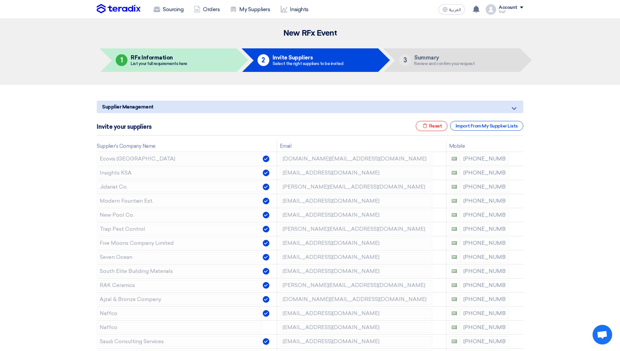
click at [0, 0] on icon at bounding box center [0, 0] width 0 height 0
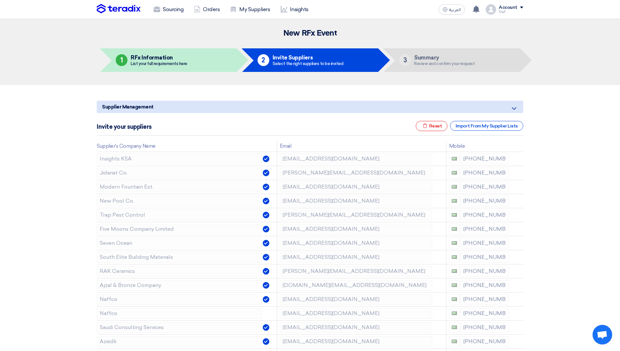
click at [0, 0] on icon at bounding box center [0, 0] width 0 height 0
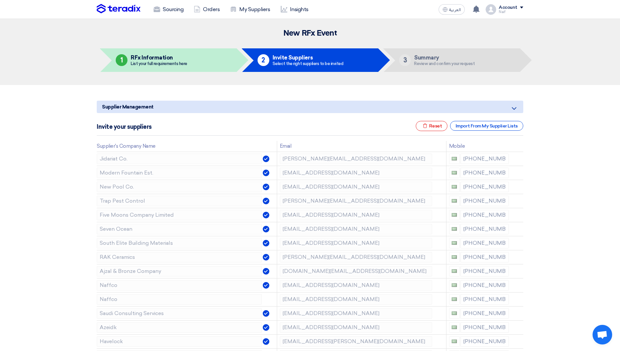
click at [0, 0] on icon at bounding box center [0, 0] width 0 height 0
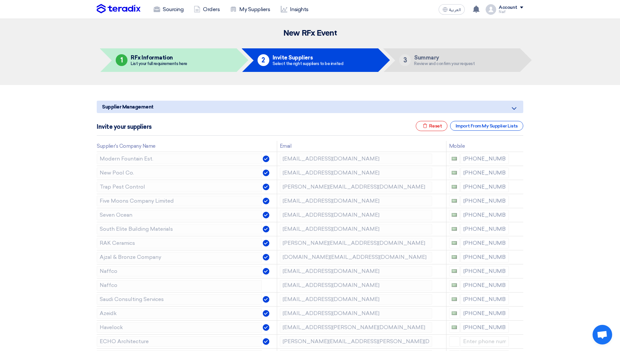
click at [0, 0] on icon at bounding box center [0, 0] width 0 height 0
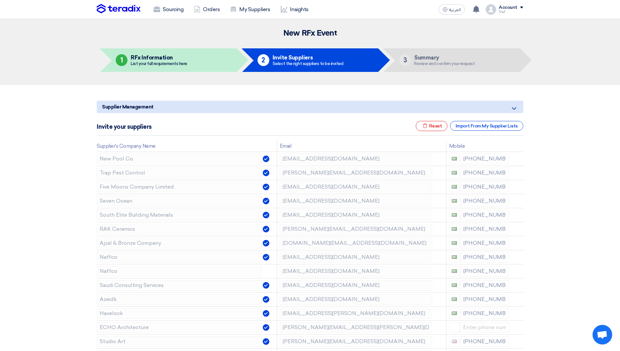
click at [0, 0] on icon at bounding box center [0, 0] width 0 height 0
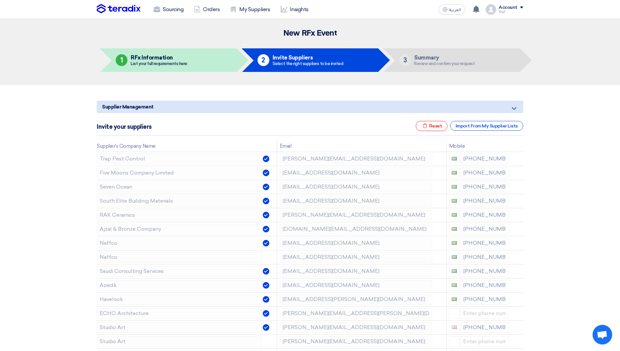
click at [0, 0] on icon at bounding box center [0, 0] width 0 height 0
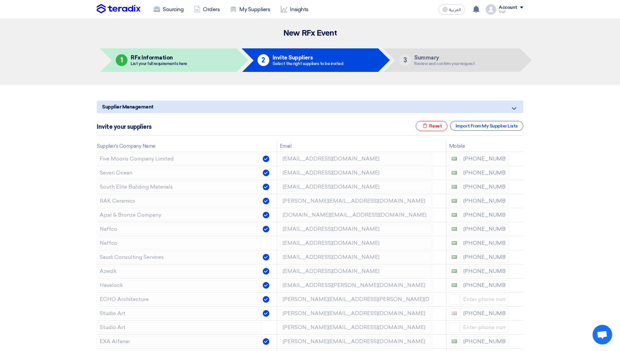
click at [0, 0] on icon at bounding box center [0, 0] width 0 height 0
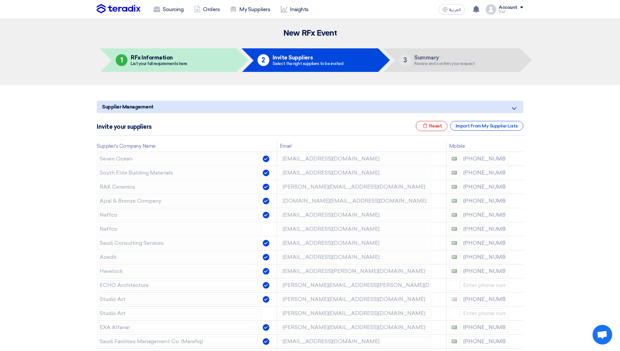
click at [0, 0] on icon at bounding box center [0, 0] width 0 height 0
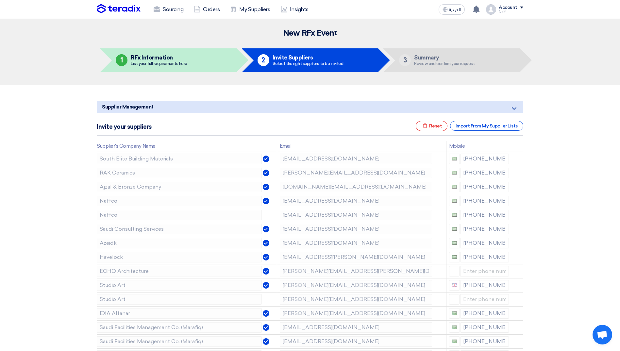
click at [0, 0] on icon at bounding box center [0, 0] width 0 height 0
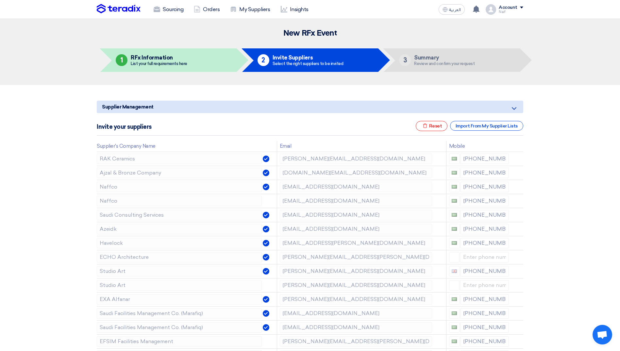
click at [0, 0] on icon at bounding box center [0, 0] width 0 height 0
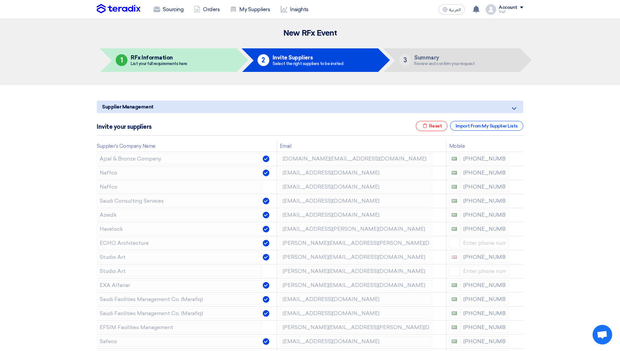
click at [0, 0] on icon at bounding box center [0, 0] width 0 height 0
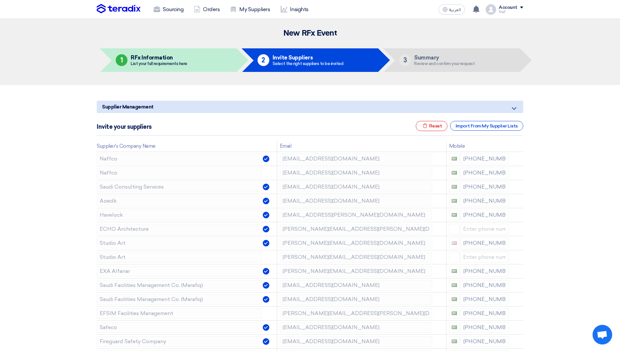
click at [0, 0] on icon at bounding box center [0, 0] width 0 height 0
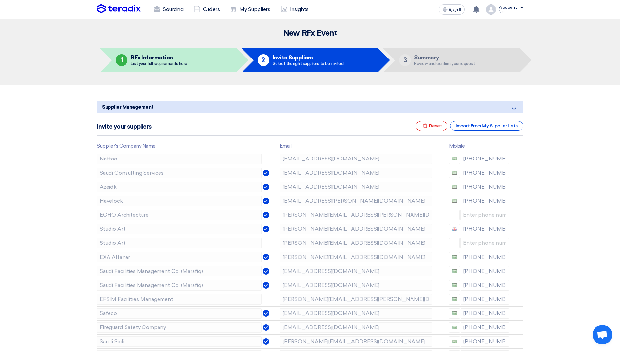
click at [0, 0] on icon at bounding box center [0, 0] width 0 height 0
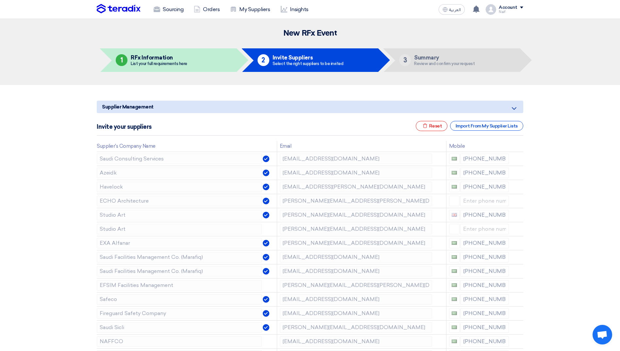
click at [0, 0] on icon at bounding box center [0, 0] width 0 height 0
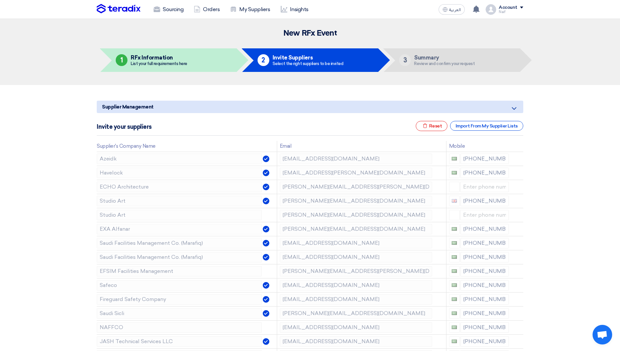
click at [0, 0] on icon at bounding box center [0, 0] width 0 height 0
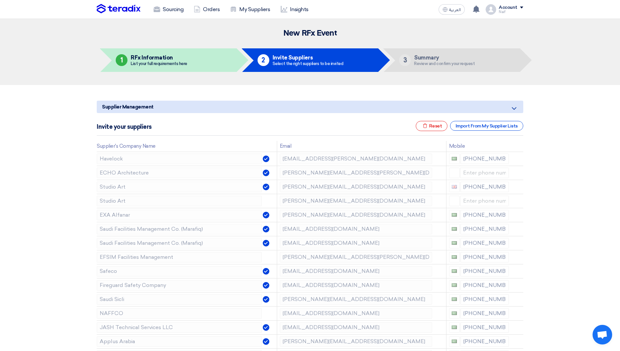
click at [0, 0] on icon at bounding box center [0, 0] width 0 height 0
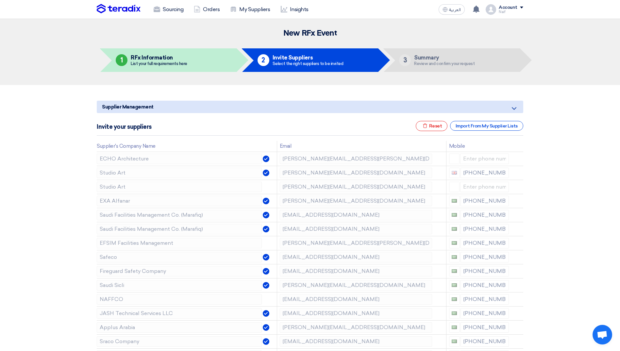
click at [0, 0] on icon at bounding box center [0, 0] width 0 height 0
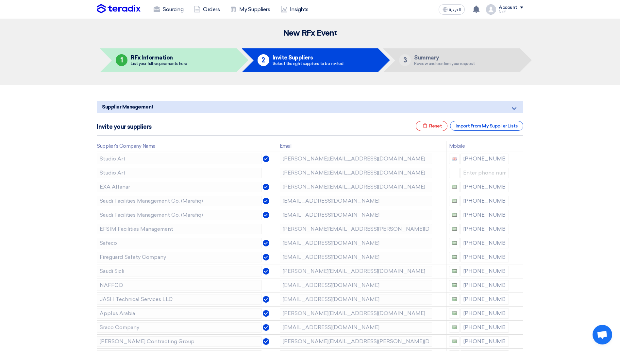
click at [0, 0] on icon at bounding box center [0, 0] width 0 height 0
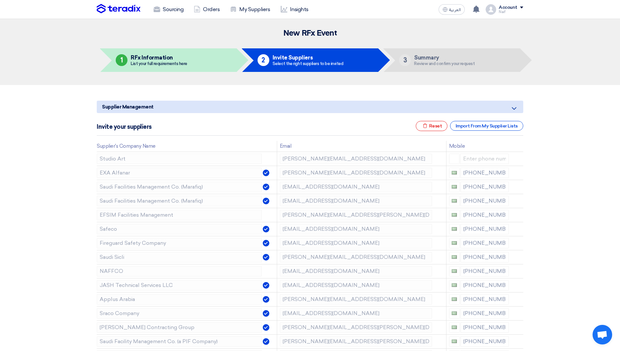
click at [0, 0] on icon at bounding box center [0, 0] width 0 height 0
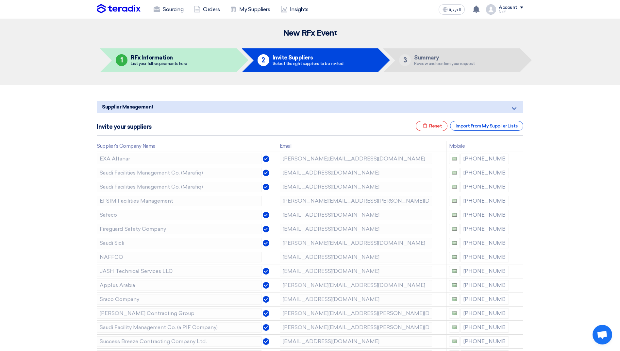
click at [0, 0] on icon at bounding box center [0, 0] width 0 height 0
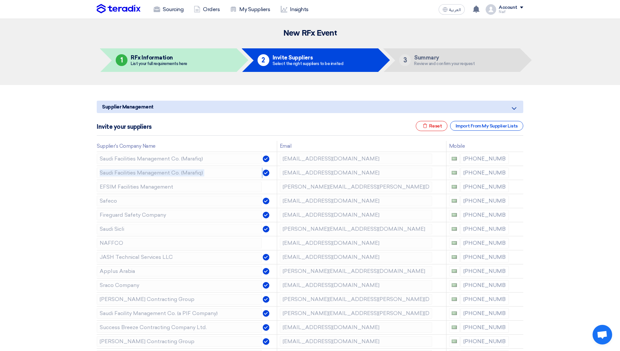
click at [0, 0] on icon at bounding box center [0, 0] width 0 height 0
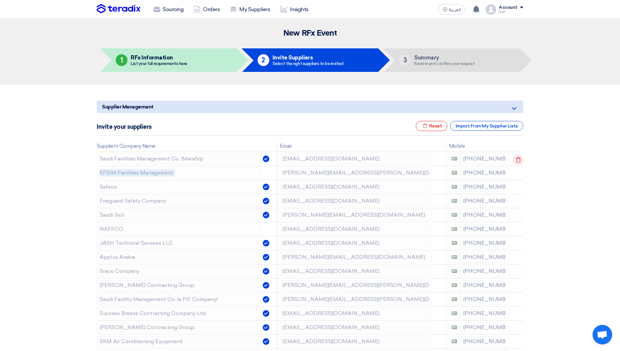
click at [520, 160] on icon at bounding box center [518, 159] width 11 height 11
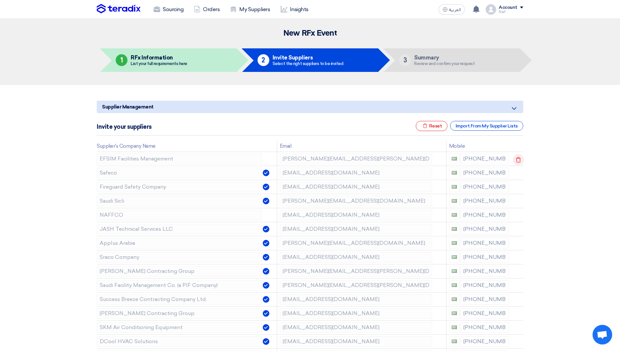
click at [519, 161] on use at bounding box center [518, 160] width 5 height 6
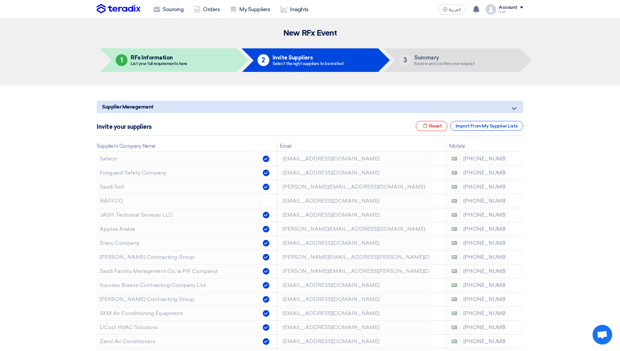
click at [0, 0] on use at bounding box center [0, 0] width 0 height 0
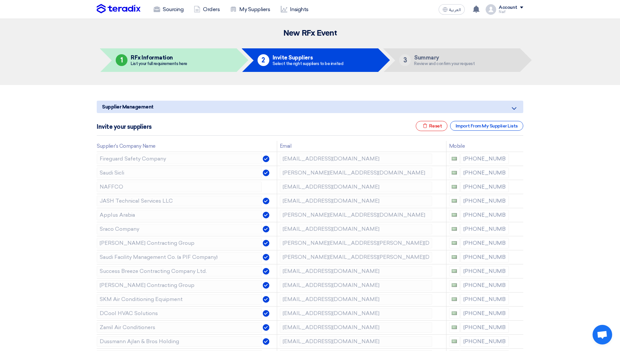
click at [0, 0] on use at bounding box center [0, 0] width 0 height 0
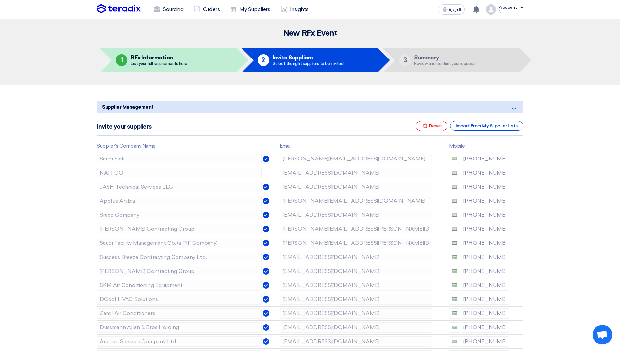
click at [0, 0] on use at bounding box center [0, 0] width 0 height 0
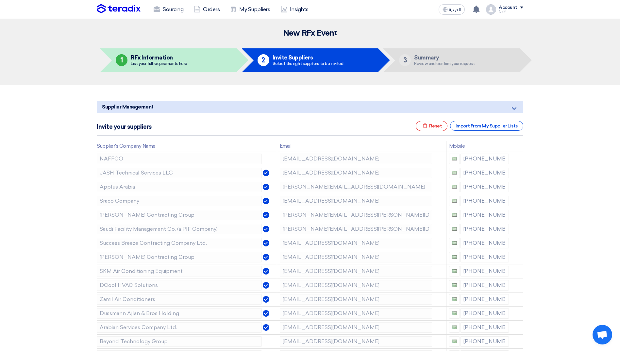
click at [0, 0] on use at bounding box center [0, 0] width 0 height 0
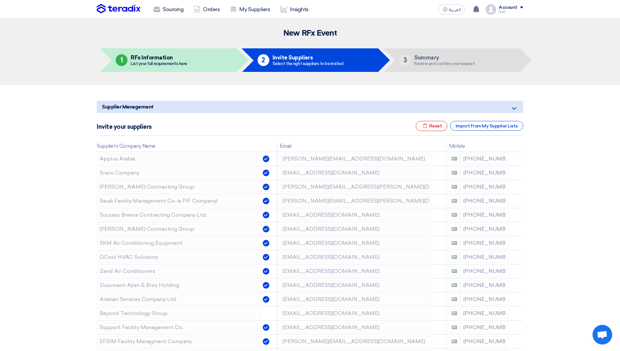
click at [0, 0] on use at bounding box center [0, 0] width 0 height 0
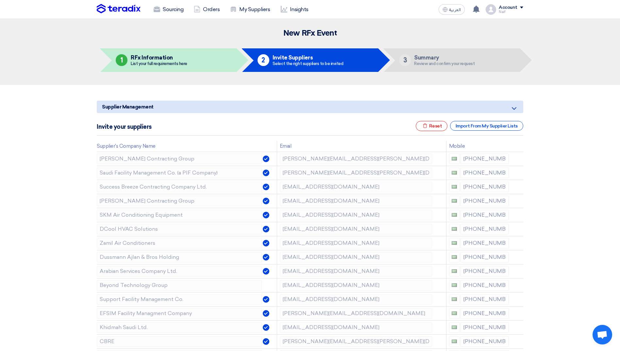
click at [0, 0] on use at bounding box center [0, 0] width 0 height 0
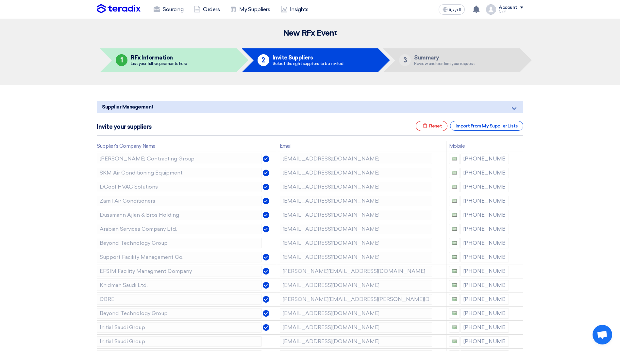
click at [0, 0] on use at bounding box center [0, 0] width 0 height 0
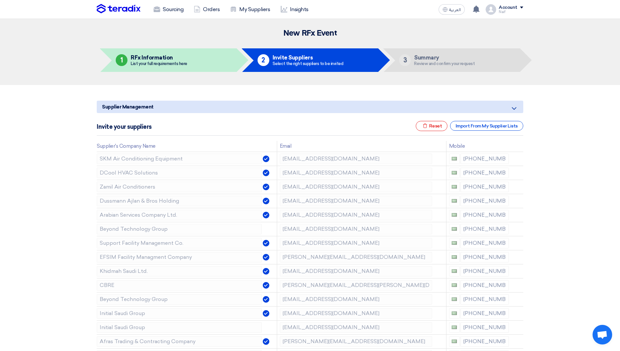
click at [0, 0] on use at bounding box center [0, 0] width 0 height 0
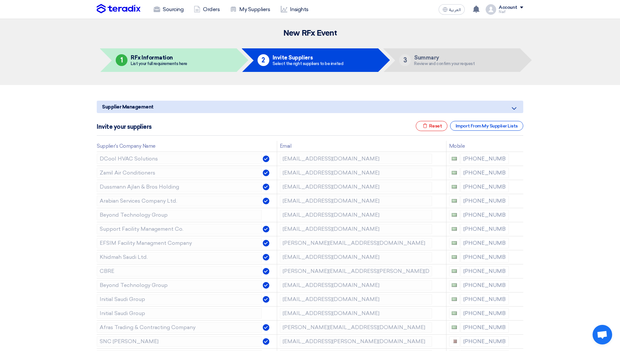
click at [0, 0] on use at bounding box center [0, 0] width 0 height 0
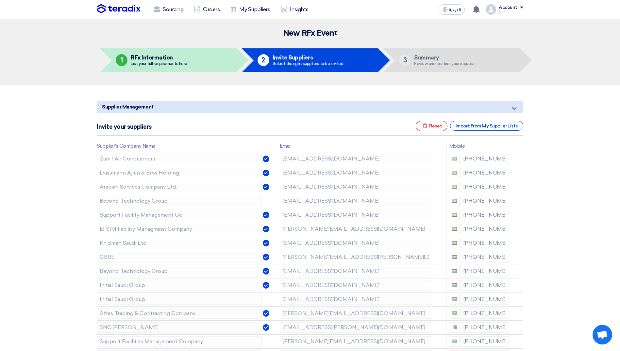
click at [0, 0] on use at bounding box center [0, 0] width 0 height 0
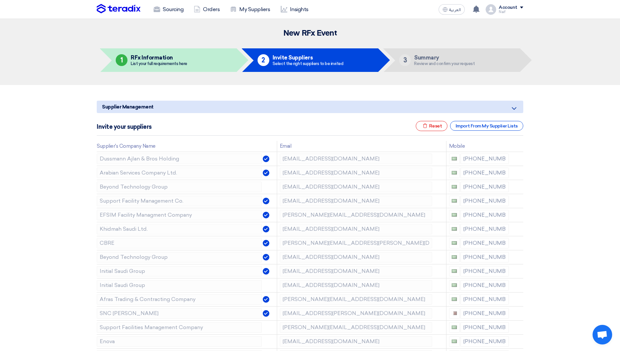
click at [0, 0] on use at bounding box center [0, 0] width 0 height 0
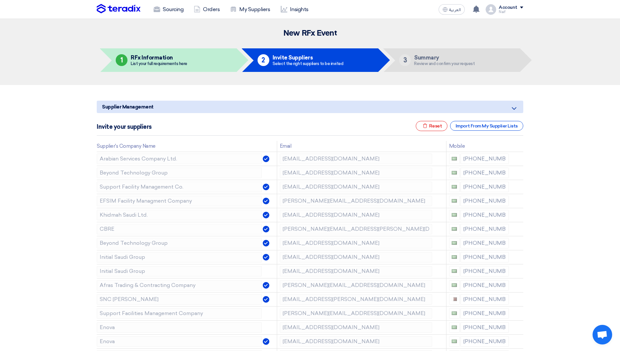
click at [0, 0] on use at bounding box center [0, 0] width 0 height 0
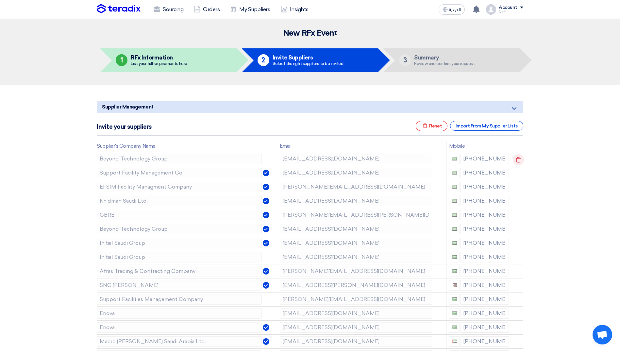
click at [519, 161] on td at bounding box center [517, 159] width 12 height 14
click at [519, 161] on use at bounding box center [518, 160] width 5 height 6
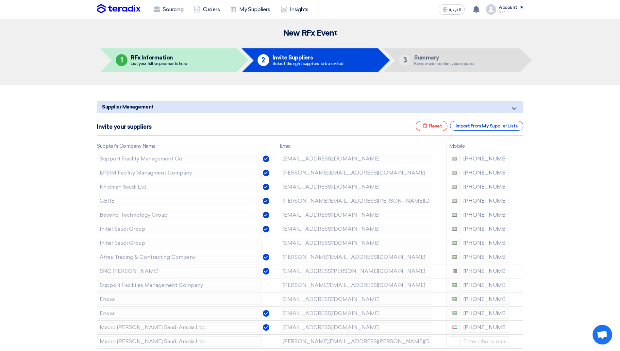
click at [0, 0] on use at bounding box center [0, 0] width 0 height 0
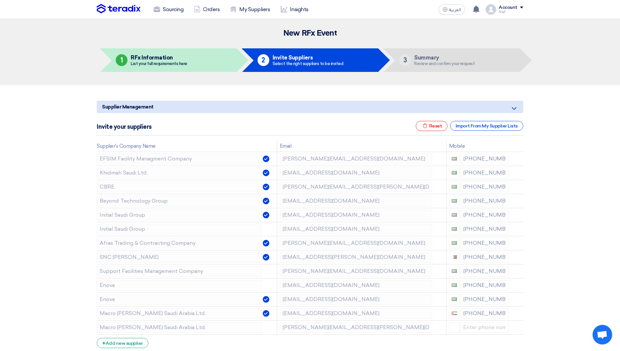
click at [0, 0] on use at bounding box center [0, 0] width 0 height 0
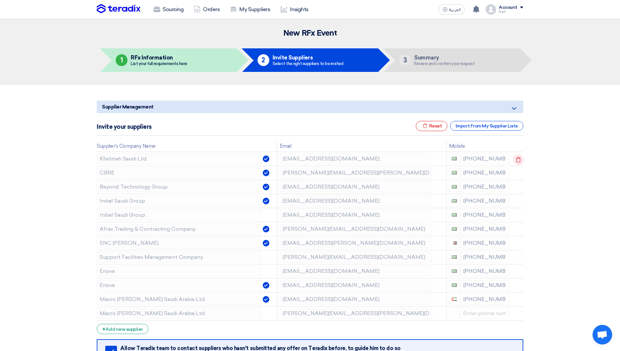
click at [519, 161] on use at bounding box center [518, 160] width 5 height 6
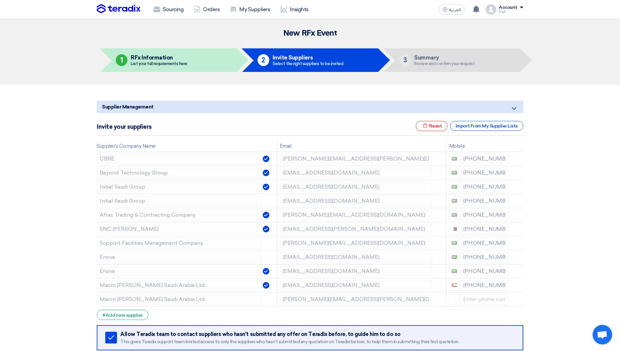
click at [0, 0] on use at bounding box center [0, 0] width 0 height 0
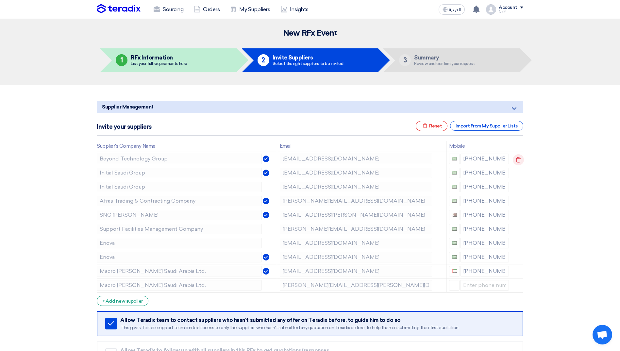
click at [519, 161] on use at bounding box center [518, 160] width 5 height 6
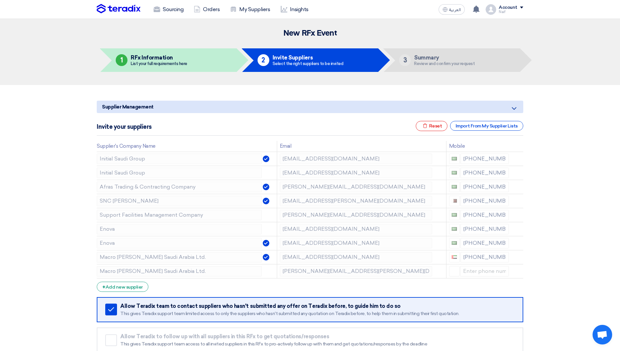
click at [0, 0] on use at bounding box center [0, 0] width 0 height 0
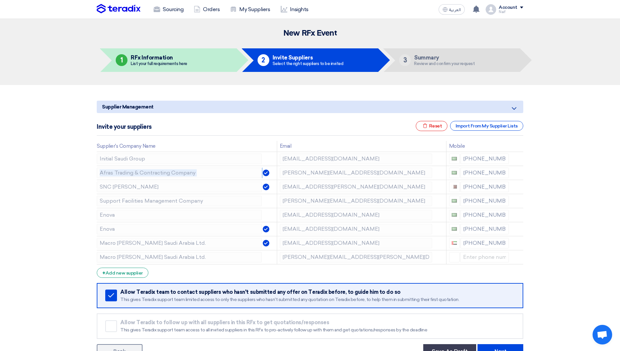
click at [0, 0] on use at bounding box center [0, 0] width 0 height 0
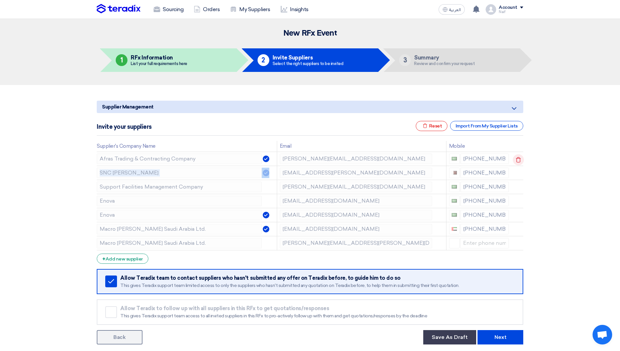
click at [519, 161] on td at bounding box center [517, 159] width 12 height 14
click at [519, 161] on use at bounding box center [518, 160] width 5 height 6
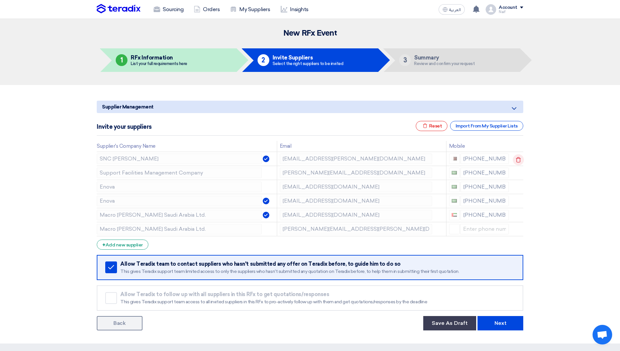
click at [519, 161] on td at bounding box center [517, 159] width 12 height 14
click at [519, 161] on use at bounding box center [518, 160] width 5 height 6
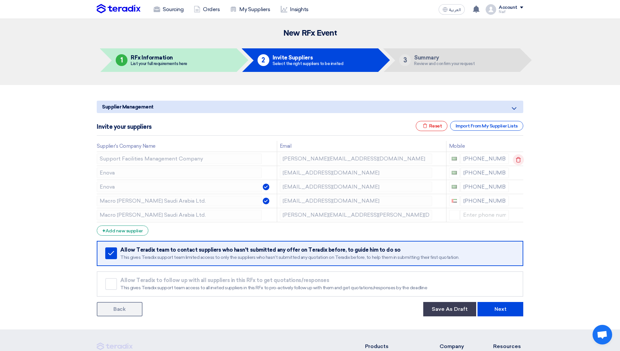
click at [519, 161] on td at bounding box center [517, 159] width 12 height 14
click at [519, 161] on use at bounding box center [518, 160] width 5 height 6
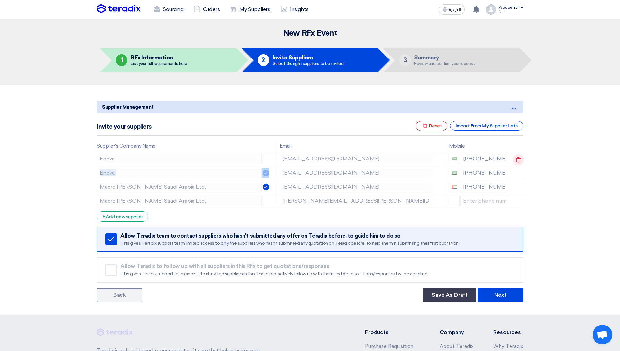
click at [519, 161] on use at bounding box center [518, 160] width 5 height 6
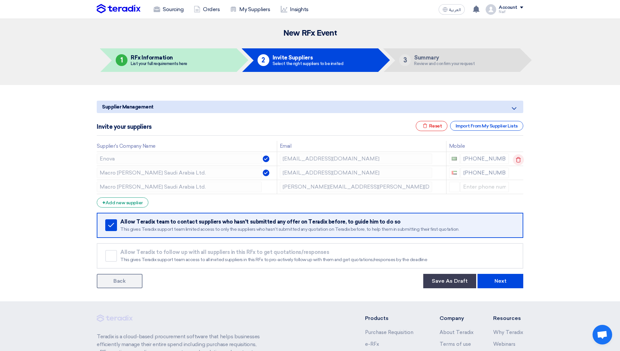
click at [519, 161] on use at bounding box center [518, 160] width 5 height 6
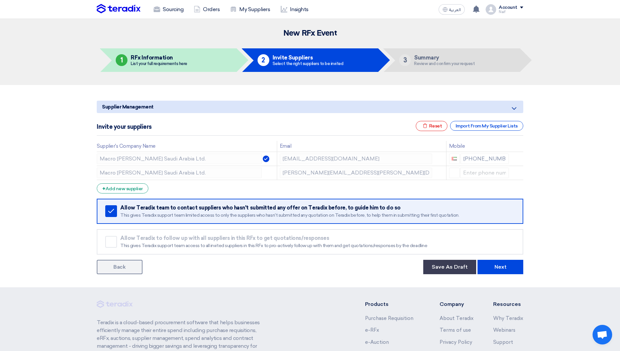
click at [0, 0] on use at bounding box center [0, 0] width 0 height 0
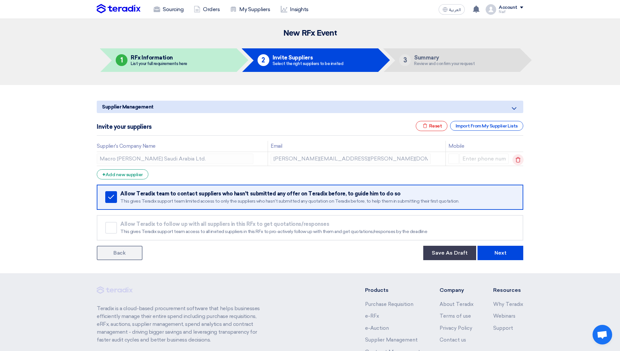
click at [515, 159] on icon at bounding box center [517, 159] width 11 height 11
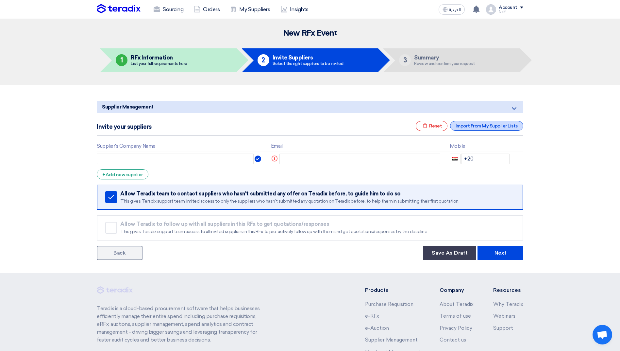
click at [496, 129] on div "Import From My Supplier Lists" at bounding box center [486, 126] width 73 height 10
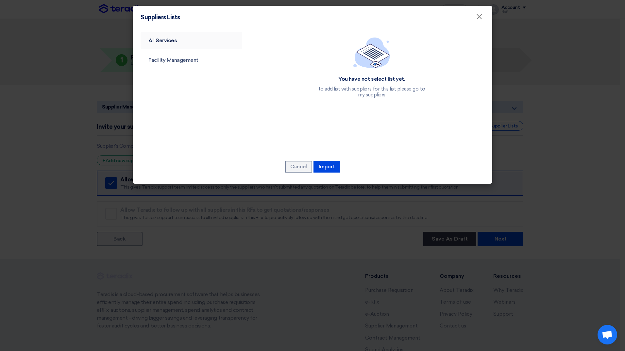
click at [184, 35] on link "All Services" at bounding box center [191, 40] width 102 height 17
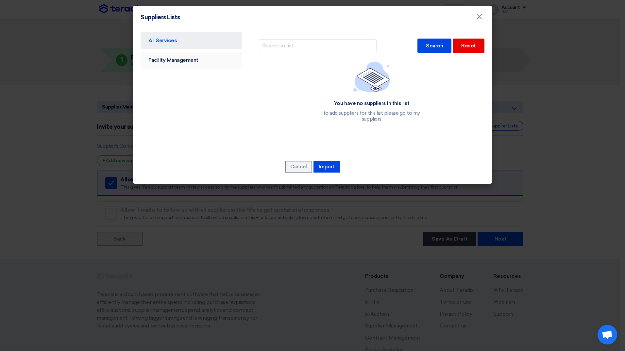
click at [189, 63] on link "Facility Management" at bounding box center [191, 60] width 102 height 17
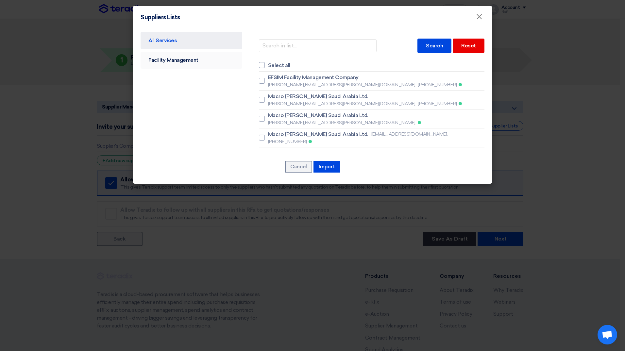
click at [189, 64] on link "Facility Management" at bounding box center [191, 60] width 102 height 17
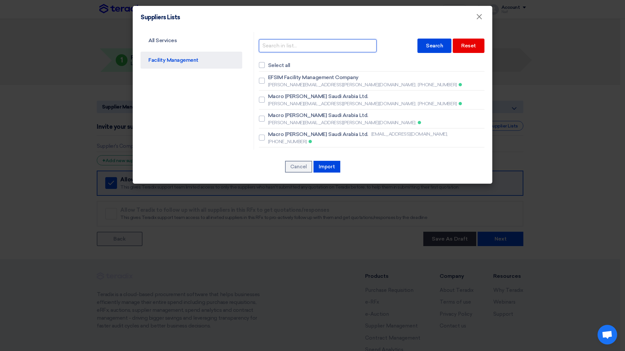
click at [309, 47] on input "text" at bounding box center [318, 45] width 118 height 13
type input "afras"
click at [429, 48] on div "Search" at bounding box center [434, 46] width 34 height 14
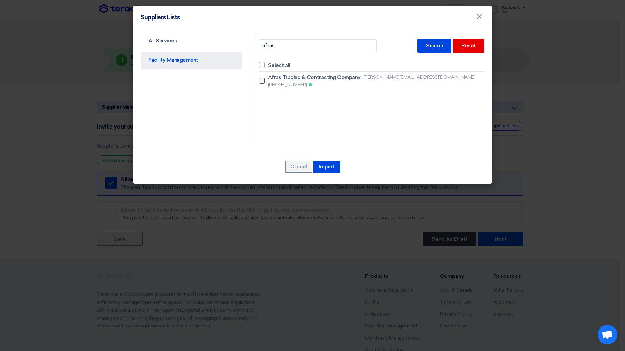
click at [289, 78] on span "Afras Trading & Contracting Company" at bounding box center [314, 78] width 92 height 8
click at [272, 79] on input "Afras Trading & Contracting Company h.jailani@afras.com.sa, +966567835756" at bounding box center [270, 81] width 4 height 4
checkbox input "true"
click at [319, 168] on button "Import" at bounding box center [326, 167] width 27 height 12
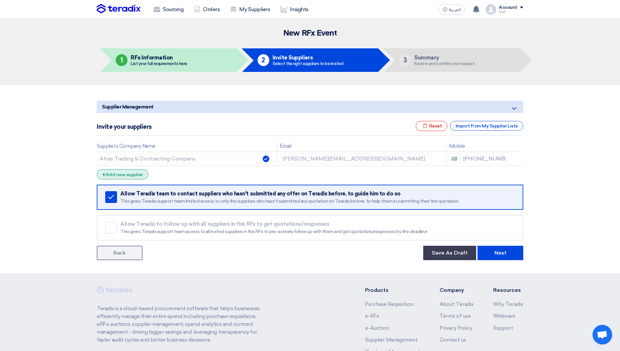
click at [124, 177] on div "+ Add new supplier" at bounding box center [123, 174] width 52 height 10
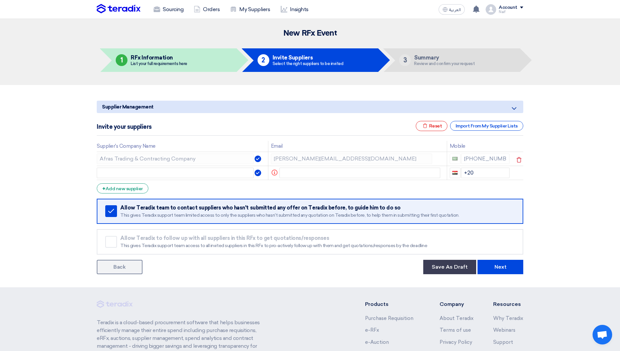
click at [168, 164] on td "Afras Trading & Contracting Company" at bounding box center [182, 159] width 171 height 14
click at [168, 169] on input "text" at bounding box center [175, 173] width 157 height 10
paste input "Seder Services"
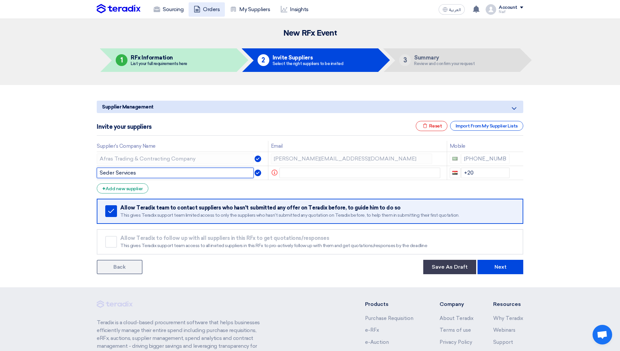
type input "Seder Services"
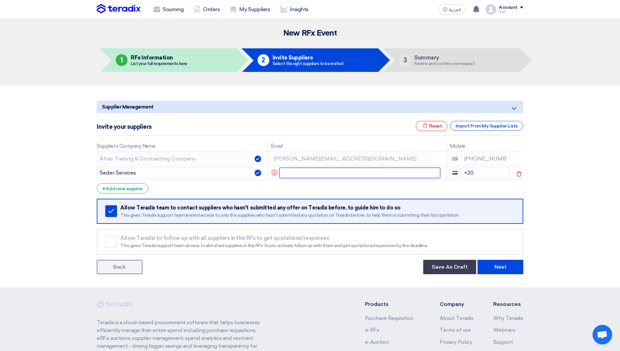
click at [313, 171] on input "text" at bounding box center [359, 173] width 161 height 10
paste input "osmanm@seder.sa"
type input "osmanm@seder.sa"
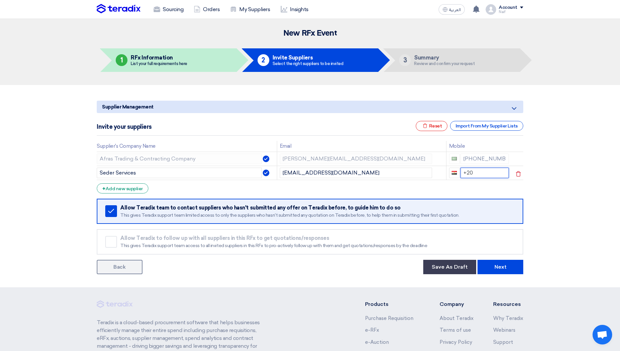
click at [491, 172] on input "+20" at bounding box center [484, 173] width 49 height 10
click at [129, 191] on div "+ Add new supplier" at bounding box center [123, 188] width 52 height 10
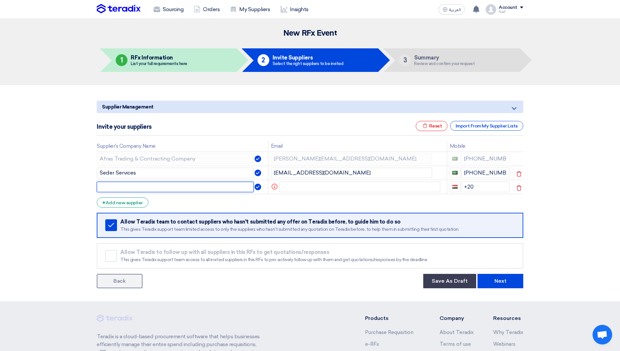
click at [174, 189] on input "text" at bounding box center [175, 187] width 157 height 10
paste input "Karaker Contracting Company"
type input "Karaker Contracting Company"
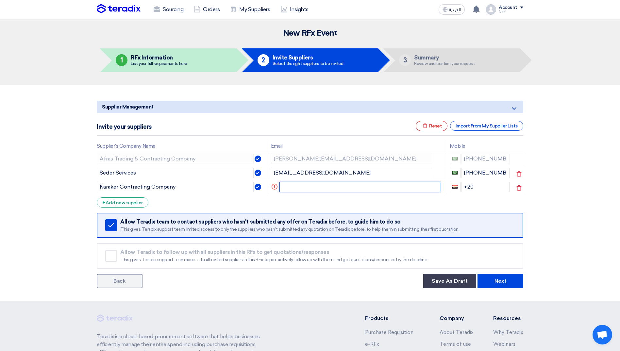
click at [326, 188] on input "text" at bounding box center [359, 187] width 161 height 10
paste input "t.mahdi@karaker.sa"
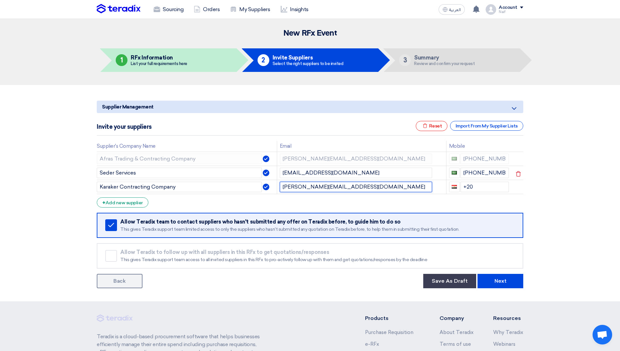
type input "t.mahdi@karaker.sa"
click at [473, 188] on input "+20" at bounding box center [484, 187] width 49 height 10
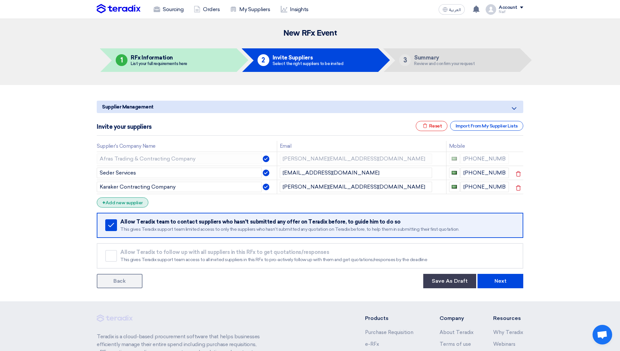
click at [116, 198] on div "+ Add new supplier" at bounding box center [123, 202] width 52 height 10
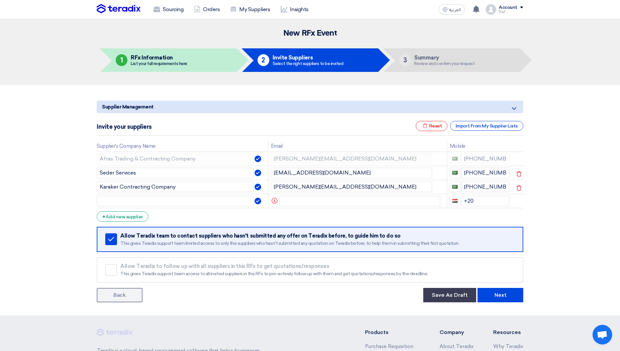
click at [39, 209] on section "Supplier Management Minimize/Maximize Category Invite your suppliers Excel file…" at bounding box center [310, 200] width 620 height 230
click at [195, 204] on input "text" at bounding box center [175, 201] width 157 height 10
paste input "Delta Solutions for Environmental Services"
type input "Delta Solutions for Environmental Services"
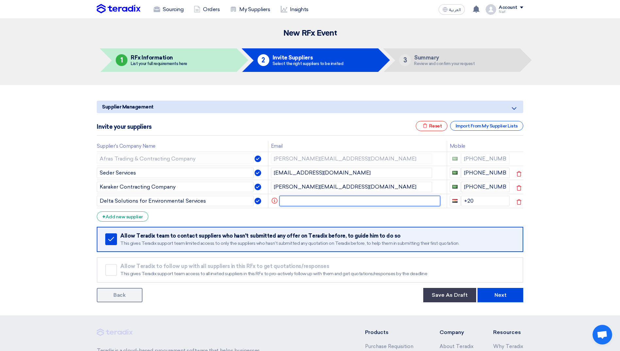
click at [327, 201] on input "text" at bounding box center [359, 201] width 161 height 10
paste input "haytham@deltamena.com"
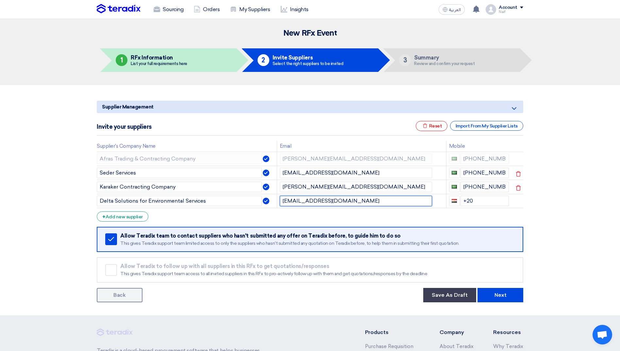
type input "haytham@deltamena.com"
click at [487, 198] on input "+20" at bounding box center [484, 201] width 49 height 10
click at [488, 198] on input "+20" at bounding box center [484, 201] width 49 height 10
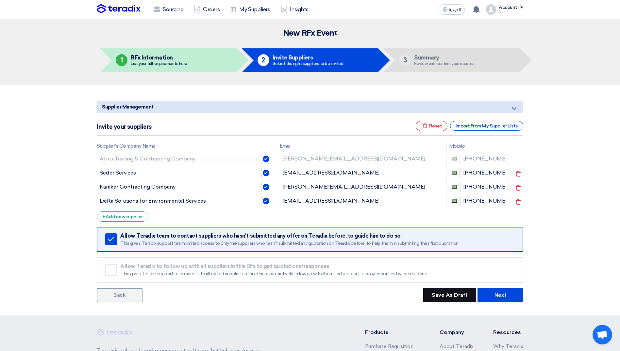
click at [438, 295] on button "Save As Draft" at bounding box center [449, 295] width 53 height 14
click at [483, 290] on button "Next" at bounding box center [500, 295] width 46 height 14
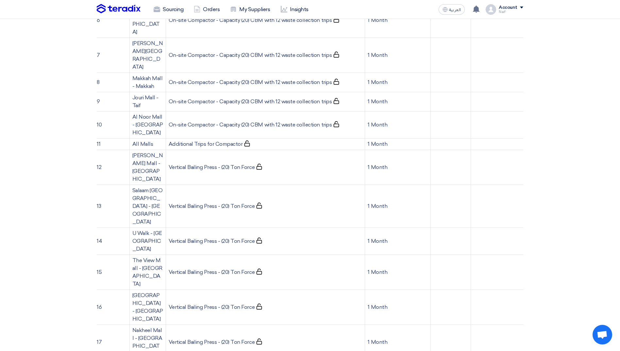
scroll to position [621, 0]
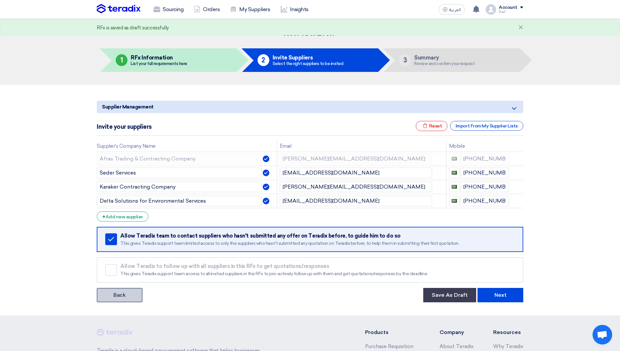
click at [115, 294] on link "Back" at bounding box center [120, 295] width 46 height 14
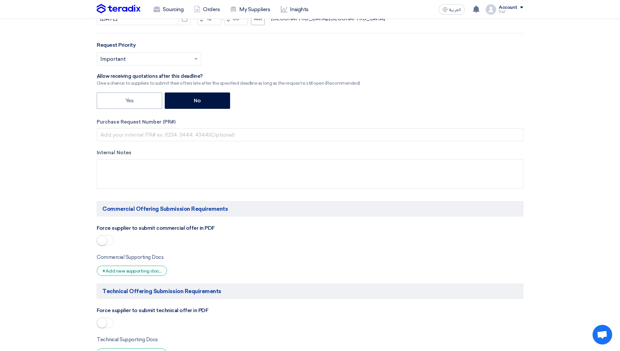
scroll to position [229, 0]
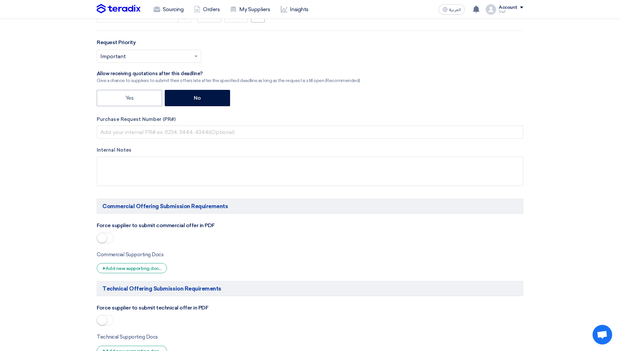
click at [102, 236] on small at bounding box center [102, 238] width 10 height 10
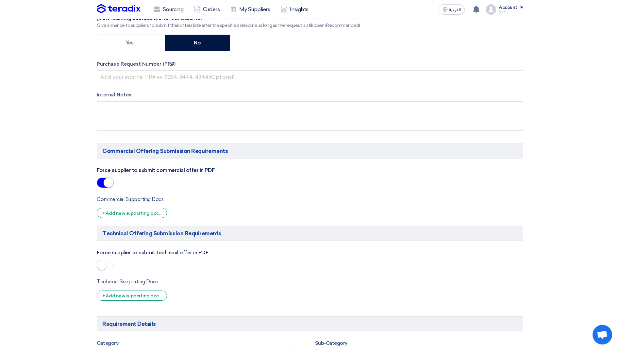
scroll to position [294, 0]
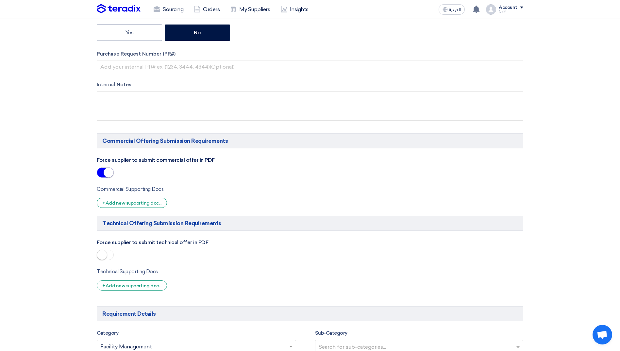
click at [104, 264] on div "Technical Offering Submission Requirements Force supplier to submit technical o…" at bounding box center [310, 256] width 426 height 80
click at [104, 246] on label "Force supplier to submit technical offer in PDF" at bounding box center [152, 242] width 111 height 8
click at [104, 254] on small at bounding box center [102, 255] width 10 height 10
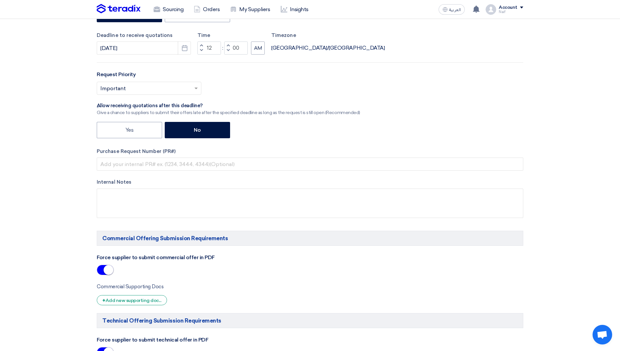
scroll to position [98, 0]
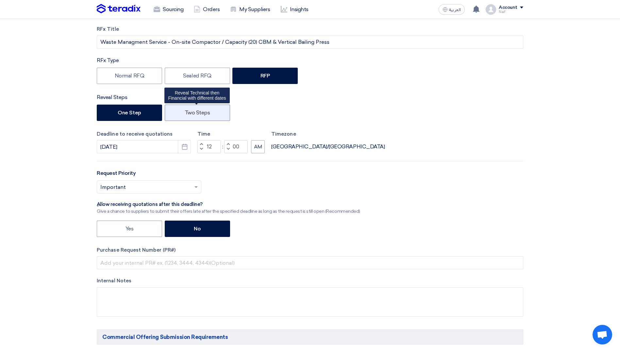
click at [204, 112] on label "Two Steps" at bounding box center [197, 113] width 65 height 16
click at [189, 112] on input "Two Steps" at bounding box center [187, 112] width 4 height 4
radio input "true"
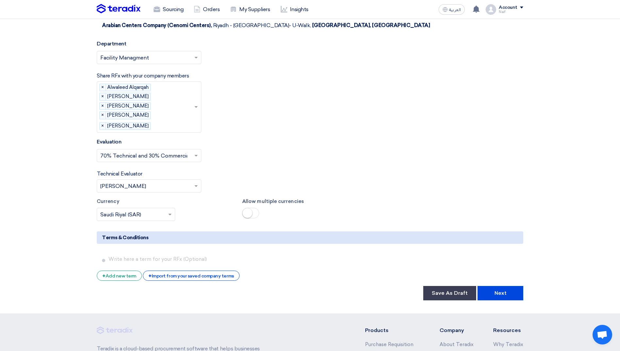
scroll to position [1702, 0]
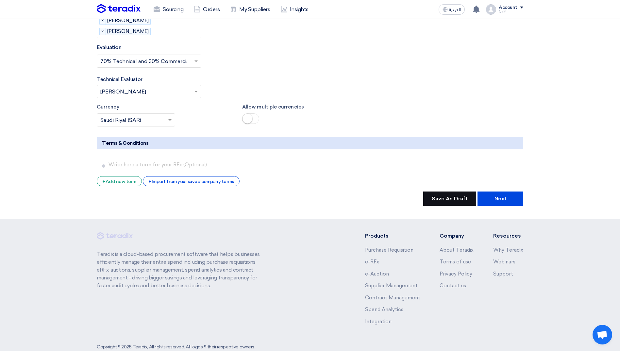
click at [445, 191] on button "Save As Draft" at bounding box center [449, 198] width 53 height 14
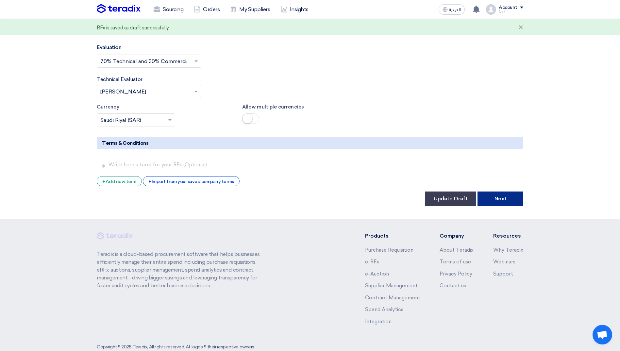
click at [511, 191] on button "Next" at bounding box center [500, 198] width 46 height 14
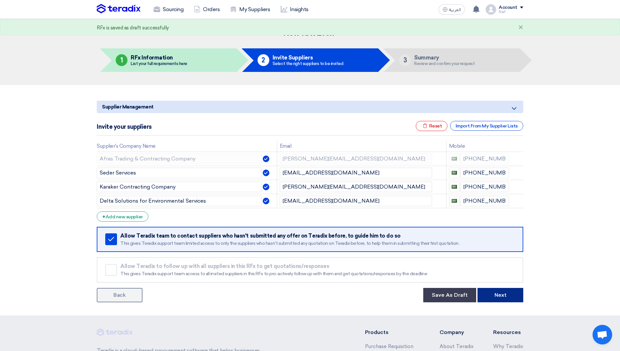
click at [494, 294] on button "Next" at bounding box center [500, 295] width 46 height 14
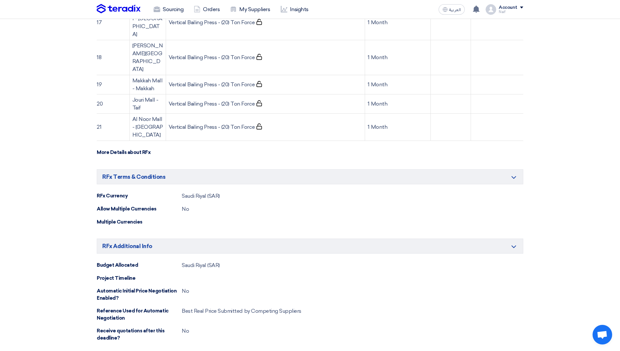
scroll to position [703, 0]
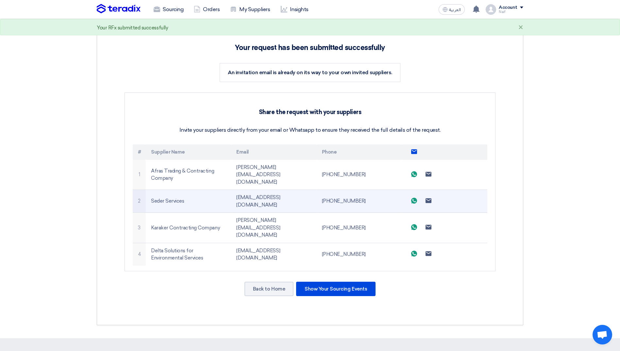
scroll to position [98, 0]
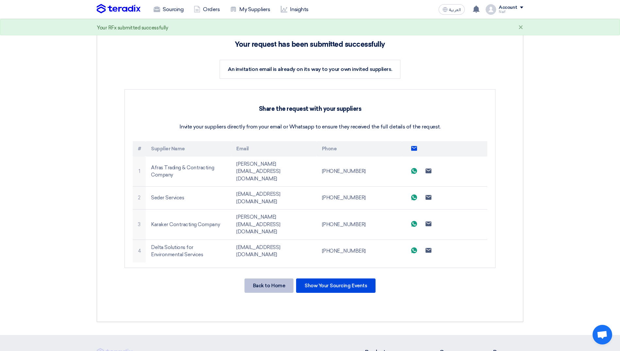
click at [265, 278] on div "Back to Home" at bounding box center [268, 285] width 49 height 14
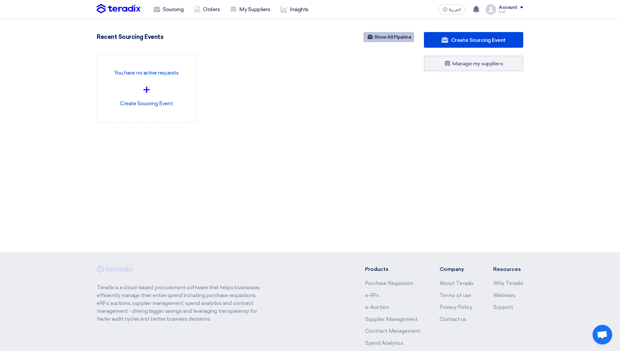
click at [396, 40] on link "Show All Pipeline" at bounding box center [388, 37] width 51 height 10
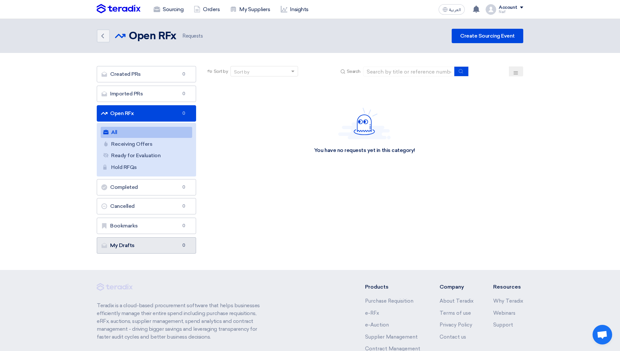
click at [169, 241] on link "My Drafts My Drafts 0" at bounding box center [146, 245] width 99 height 16
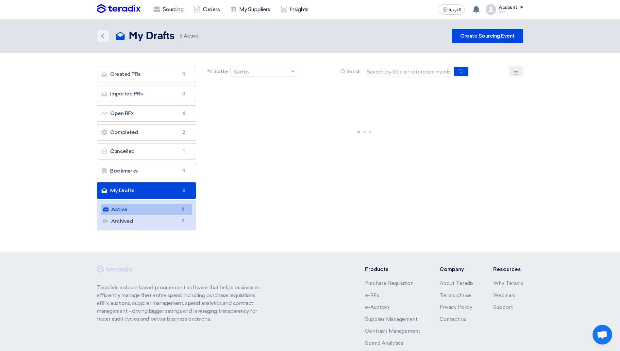
click at [171, 210] on link "Active Active 6" at bounding box center [146, 209] width 91 height 11
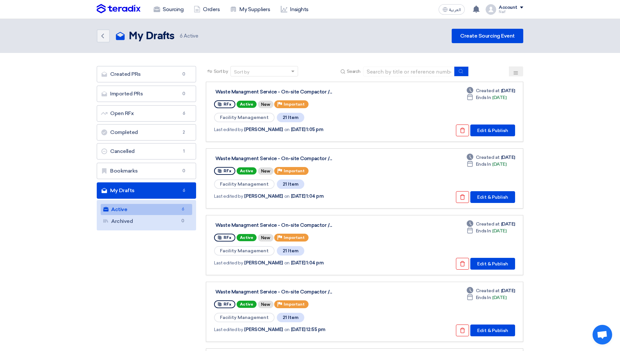
click at [510, 8] on div "Account" at bounding box center [508, 8] width 19 height 6
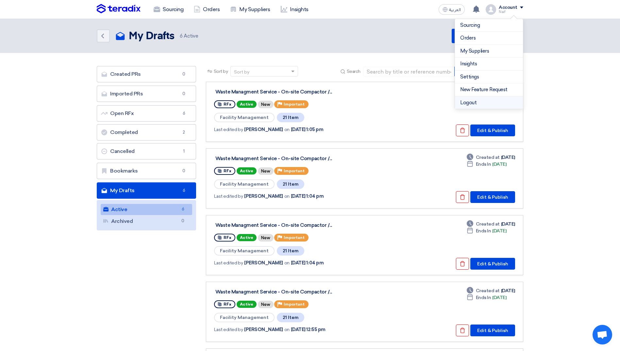
click at [477, 101] on li "Logout" at bounding box center [489, 102] width 68 height 13
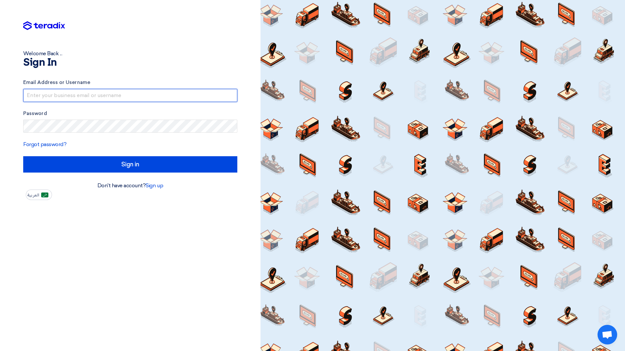
type input "naif.aljebreen@cenomi.com"
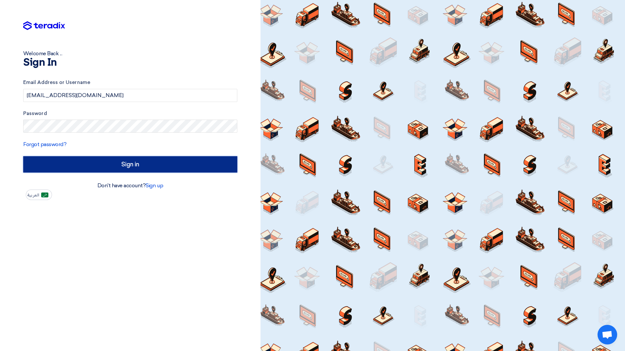
click at [150, 160] on input "Sign in" at bounding box center [130, 164] width 214 height 16
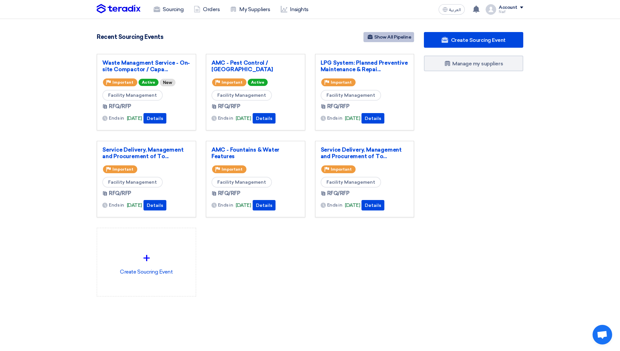
click at [390, 36] on link "Show All Pipeline" at bounding box center [388, 37] width 51 height 10
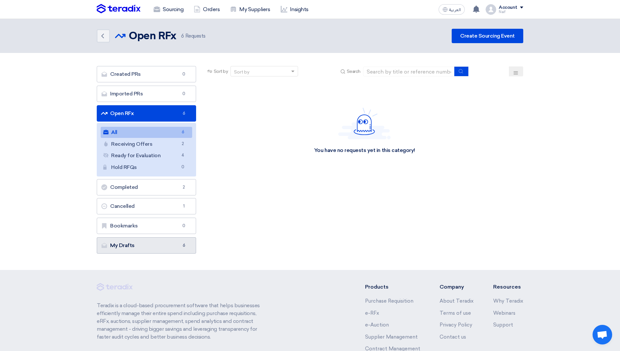
click at [127, 251] on link "My Drafts My Drafts 6" at bounding box center [146, 245] width 99 height 16
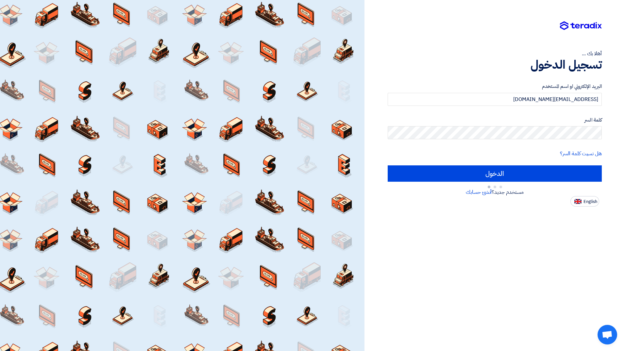
type input "Sign in"
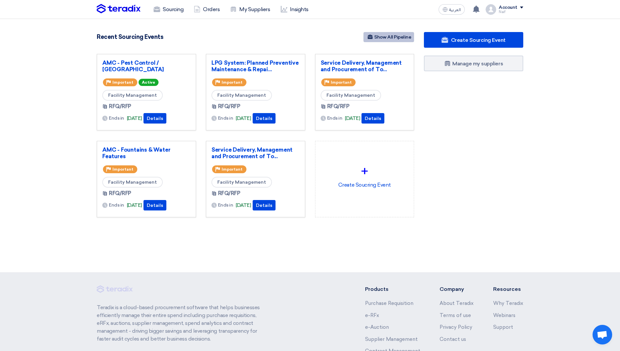
click at [400, 34] on link "Show All Pipeline" at bounding box center [388, 37] width 51 height 10
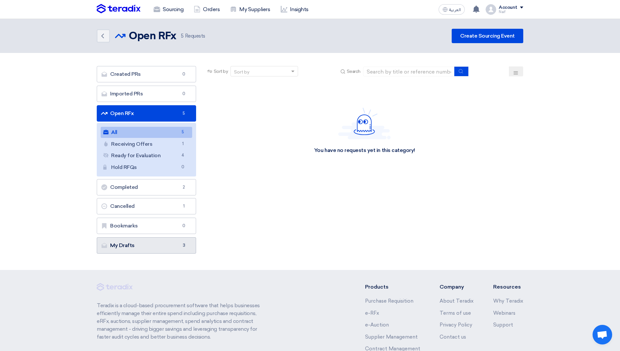
click at [128, 249] on link "My Drafts My Drafts 3" at bounding box center [146, 245] width 99 height 16
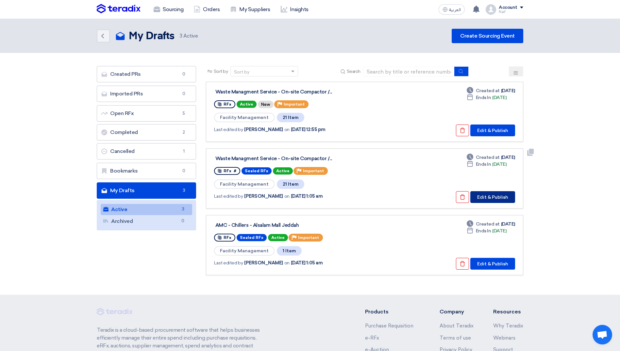
click at [489, 200] on button "Edit & Publish" at bounding box center [492, 197] width 45 height 12
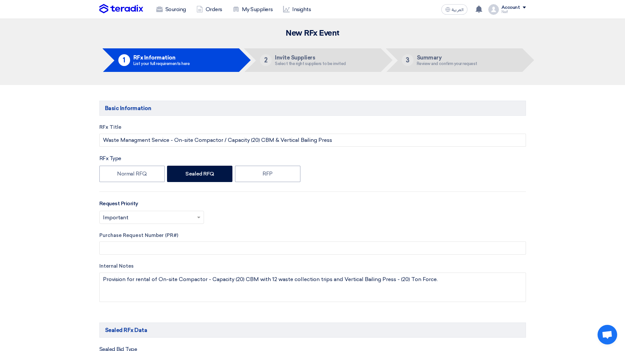
type input "10/16/2025"
type input "12"
type input "00"
type input "11/2/2025"
type input "12"
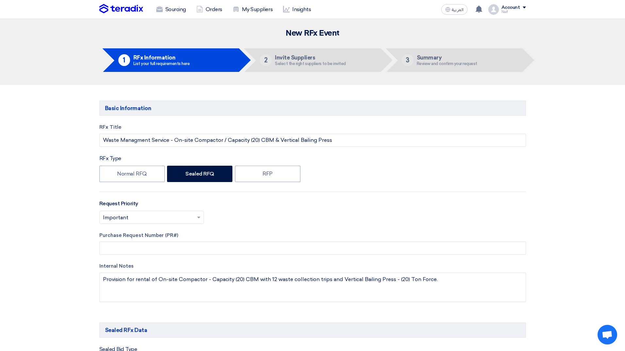
type input "00"
type input "11/3/2025"
type input "08"
type input "00"
click at [298, 62] on div "Select the right suppliers to be invited" at bounding box center [307, 63] width 71 height 4
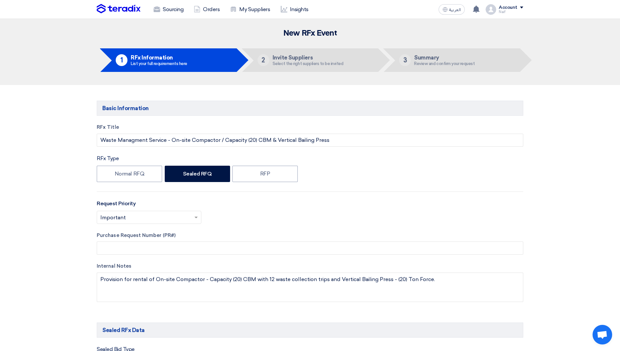
click at [267, 56] on div "2" at bounding box center [263, 60] width 12 height 12
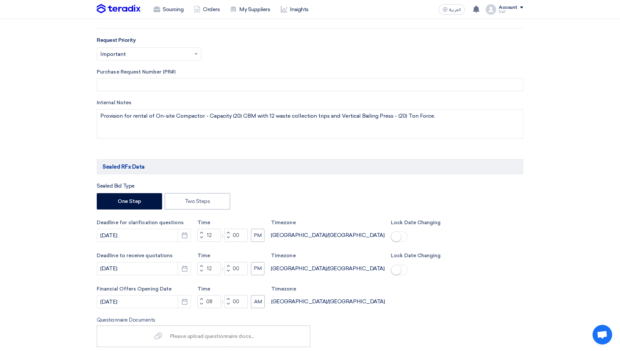
scroll to position [294, 0]
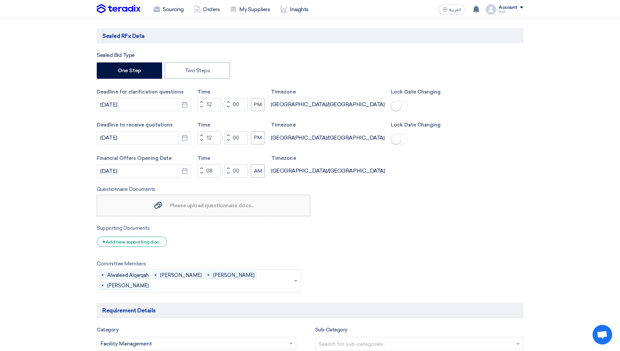
click at [197, 202] on span "Please upload questionnaire docs..." at bounding box center [212, 205] width 84 height 6
click at [0, 0] on input "Please upload questionnaire docs... Please upload questionnaire docs..." at bounding box center [0, 0] width 0 height 0
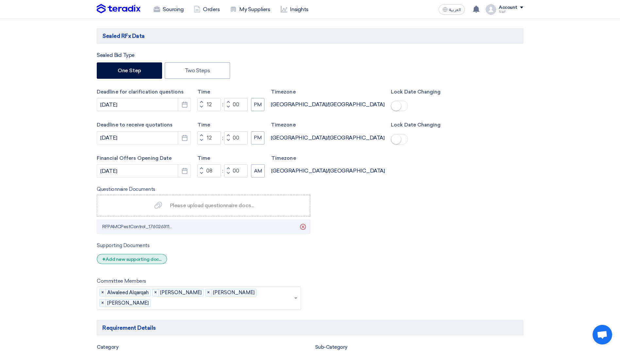
click at [136, 260] on div "+ Add new supporting doc..." at bounding box center [132, 259] width 70 height 10
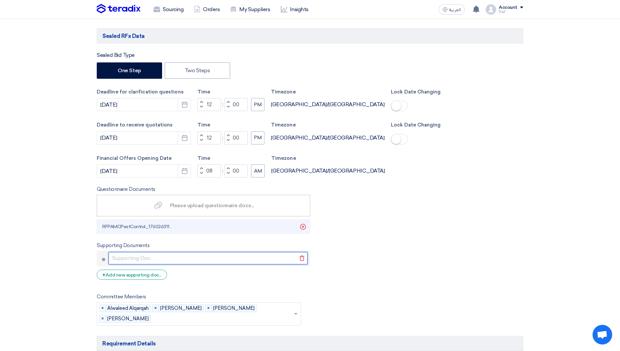
click at [133, 262] on input "text" at bounding box center [207, 258] width 199 height 12
click at [143, 261] on input "text" at bounding box center [207, 258] width 199 height 12
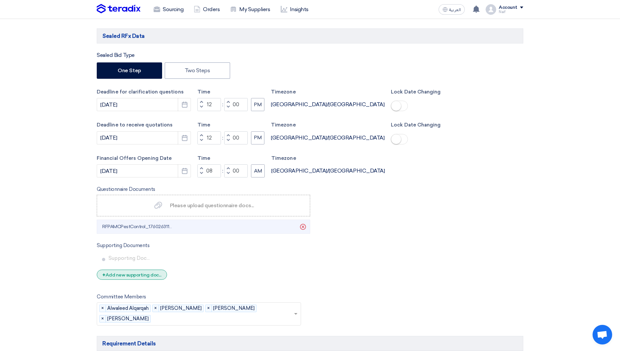
click at [144, 273] on div "+ Add new supporting doc..." at bounding box center [132, 275] width 70 height 10
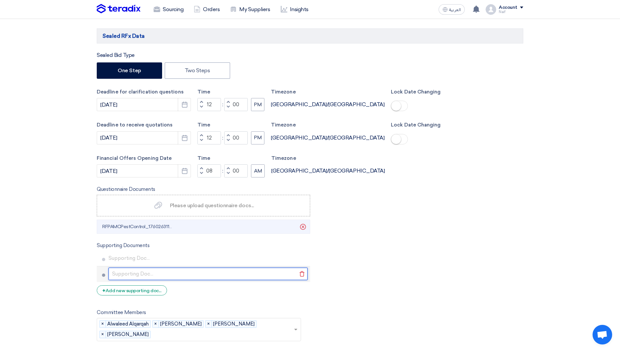
click at [146, 268] on input "text" at bounding box center [207, 274] width 199 height 12
drag, startPoint x: 53, startPoint y: 266, endPoint x: 81, endPoint y: 267, distance: 27.8
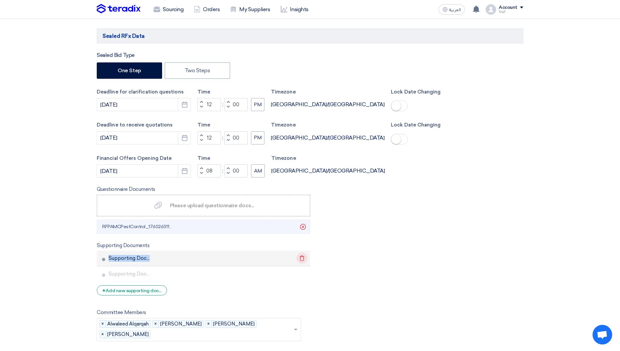
click at [298, 262] on icon "Delete" at bounding box center [301, 258] width 11 height 11
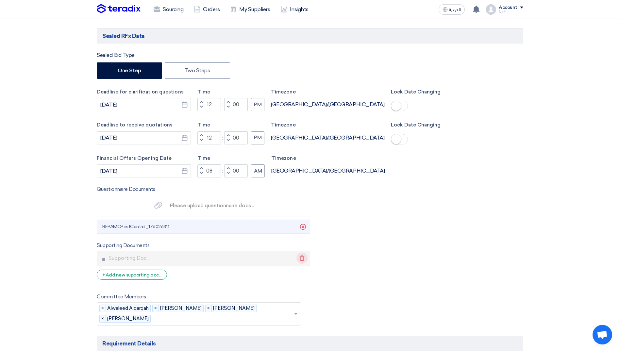
click at [300, 261] on use at bounding box center [301, 258] width 5 height 6
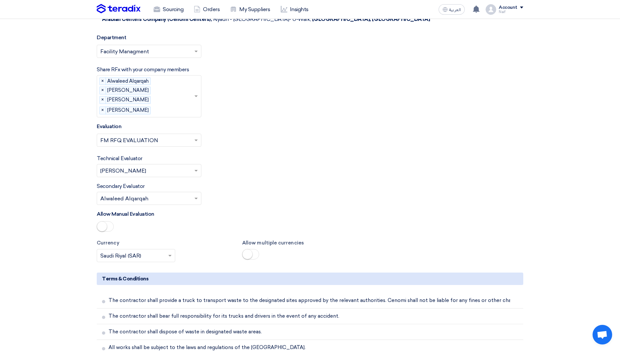
scroll to position [1818, 0]
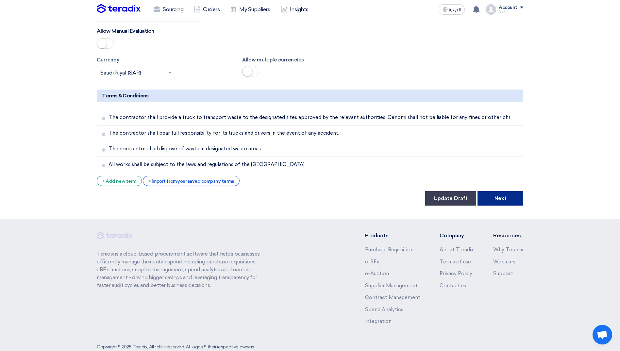
click at [499, 191] on button "Next" at bounding box center [500, 198] width 46 height 14
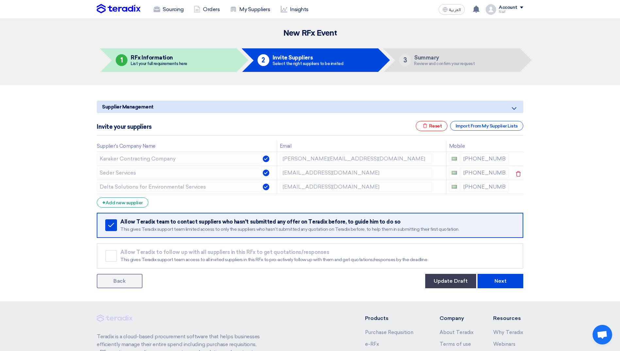
click at [480, 173] on div "+966 569758175" at bounding box center [479, 173] width 60 height 10
drag, startPoint x: 480, startPoint y: 173, endPoint x: 488, endPoint y: 170, distance: 9.3
click at [488, 170] on div "+966 569758175" at bounding box center [479, 173] width 60 height 10
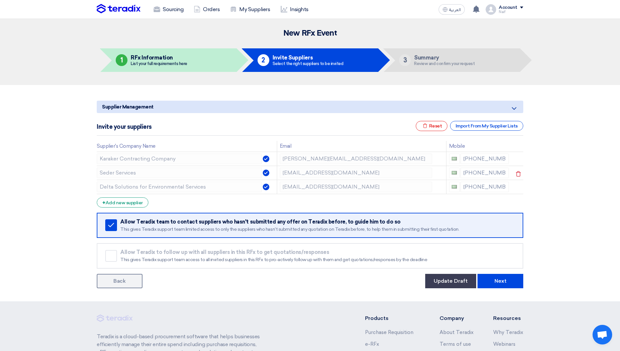
click at [488, 170] on div "+966 569758175" at bounding box center [479, 173] width 60 height 10
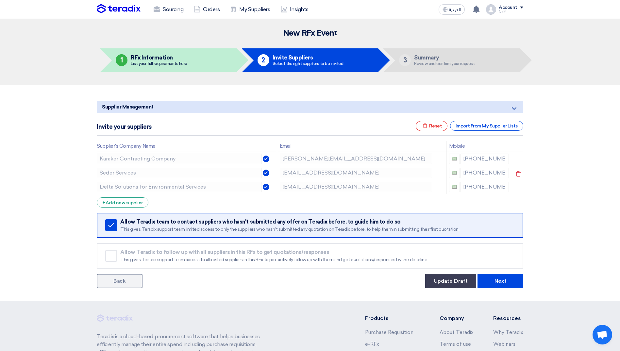
click at [472, 174] on div "+966 569758175" at bounding box center [479, 173] width 60 height 10
drag, startPoint x: 472, startPoint y: 174, endPoint x: 486, endPoint y: 173, distance: 13.7
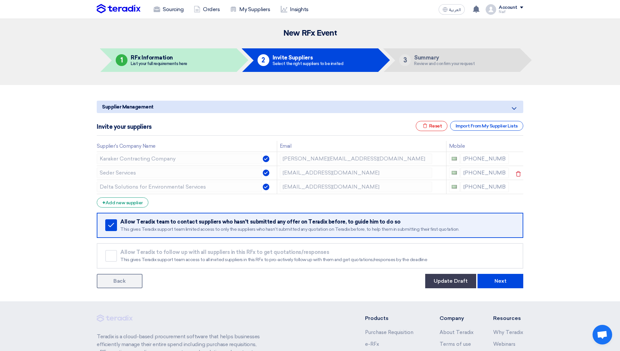
click at [486, 173] on div "+966 569758175" at bounding box center [479, 173] width 60 height 10
drag, startPoint x: 500, startPoint y: 172, endPoint x: 467, endPoint y: 171, distance: 32.4
click at [467, 171] on div "+966 569758175" at bounding box center [479, 173] width 60 height 10
click at [495, 159] on div "+966 547660610" at bounding box center [479, 159] width 60 height 10
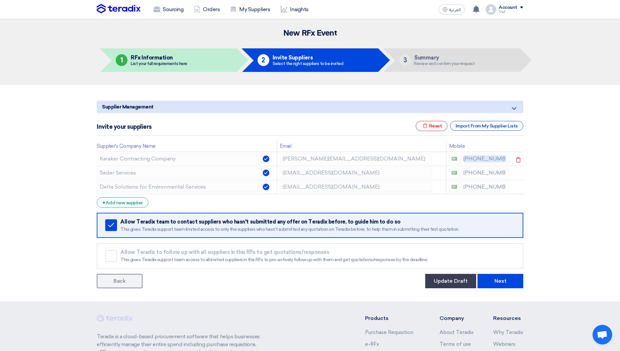
click at [495, 159] on div "+966 547660610" at bounding box center [479, 159] width 60 height 10
click at [479, 157] on div "+966 547660610" at bounding box center [479, 159] width 60 height 10
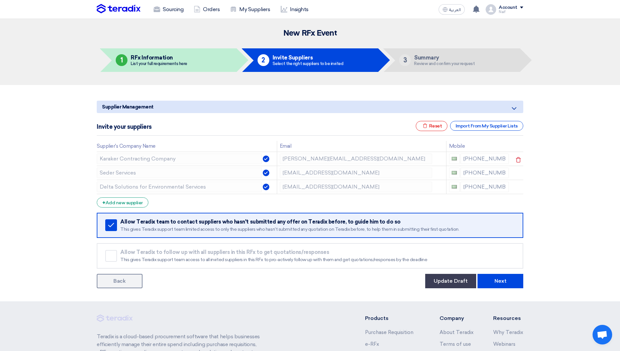
drag, startPoint x: 479, startPoint y: 157, endPoint x: 487, endPoint y: 158, distance: 7.5
click at [486, 158] on div "+966 547660610" at bounding box center [479, 159] width 60 height 10
click at [503, 159] on div "+966 547660610" at bounding box center [479, 159] width 60 height 10
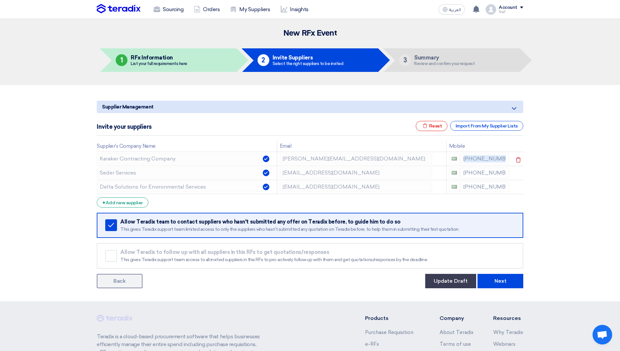
click at [503, 159] on div "+966 547660610" at bounding box center [479, 159] width 60 height 10
click at [499, 159] on div "+966 547660610" at bounding box center [479, 159] width 60 height 10
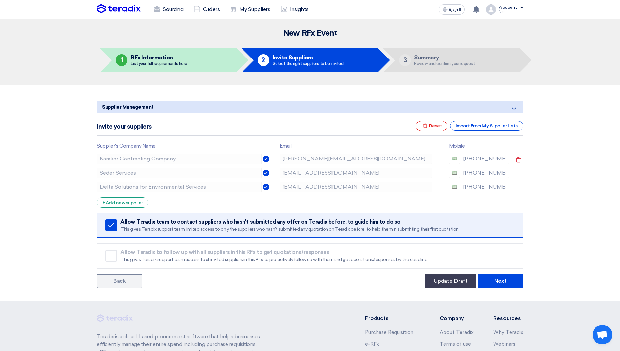
click at [488, 156] on div "+966 547660610" at bounding box center [479, 159] width 60 height 10
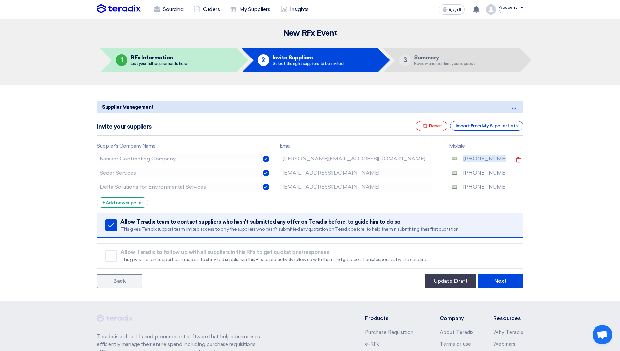
click at [488, 156] on div "+966 547660610" at bounding box center [479, 159] width 60 height 10
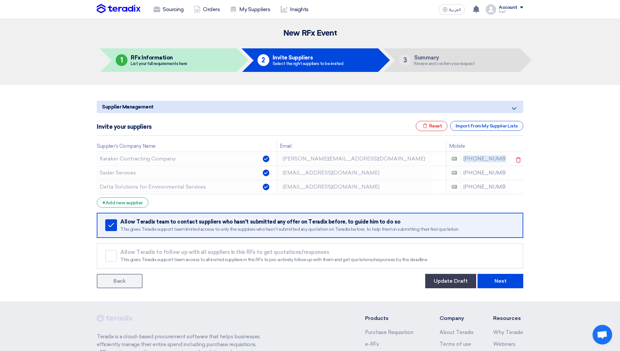
click at [488, 156] on div "+966 547660610" at bounding box center [479, 159] width 60 height 10
click at [501, 161] on div "+966 547660610" at bounding box center [479, 159] width 60 height 10
click at [501, 160] on div "+966 547660610" at bounding box center [479, 159] width 60 height 10
click at [135, 199] on div "+ Add new supplier" at bounding box center [123, 202] width 52 height 10
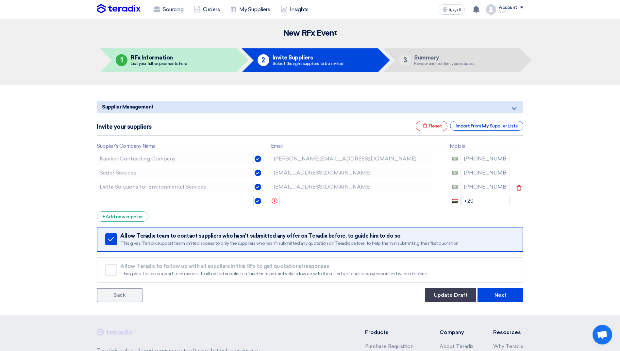
click at [472, 186] on div "+966 566547585" at bounding box center [480, 187] width 60 height 10
drag, startPoint x: 472, startPoint y: 186, endPoint x: 490, endPoint y: 185, distance: 17.7
click at [490, 185] on div "+966 566547585" at bounding box center [480, 187] width 60 height 10
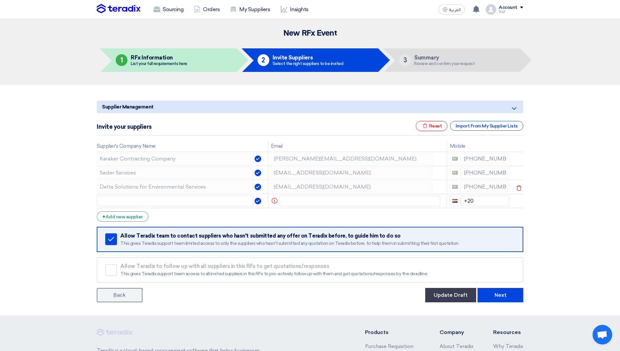
click at [490, 185] on div "+966 566547585" at bounding box center [480, 187] width 60 height 10
click at [496, 187] on div "+966 566547585" at bounding box center [480, 187] width 60 height 10
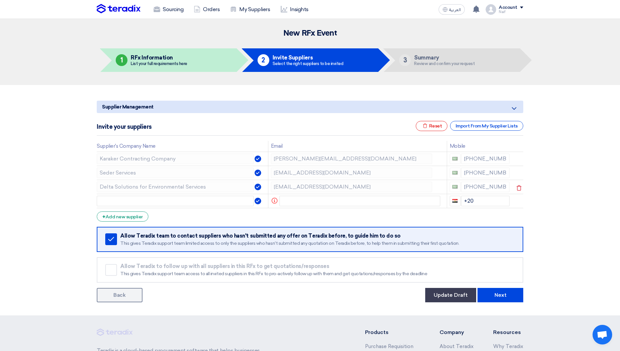
click at [496, 187] on div "+966 566547585" at bounding box center [480, 187] width 60 height 10
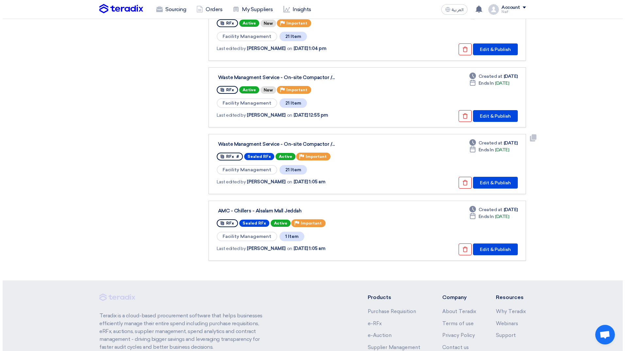
scroll to position [229, 0]
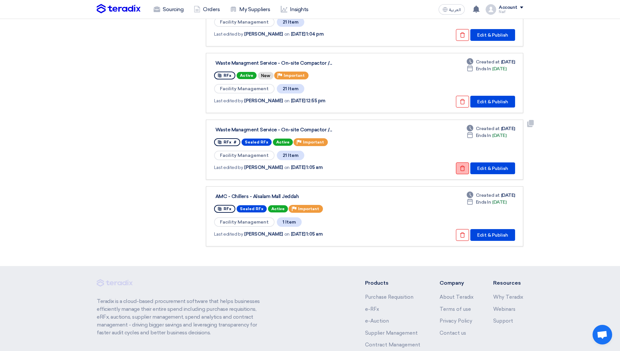
click at [463, 170] on icon "Check details" at bounding box center [462, 168] width 6 height 6
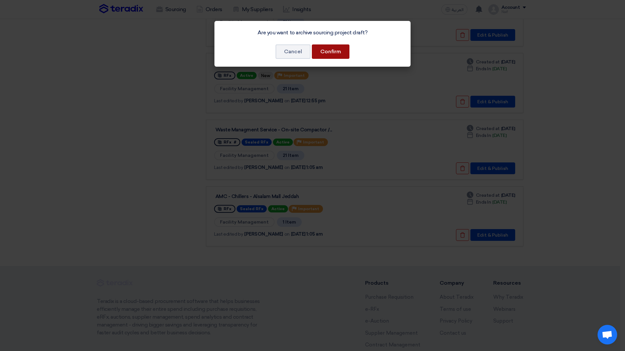
click at [341, 56] on button "Confirm" at bounding box center [331, 51] width 38 height 14
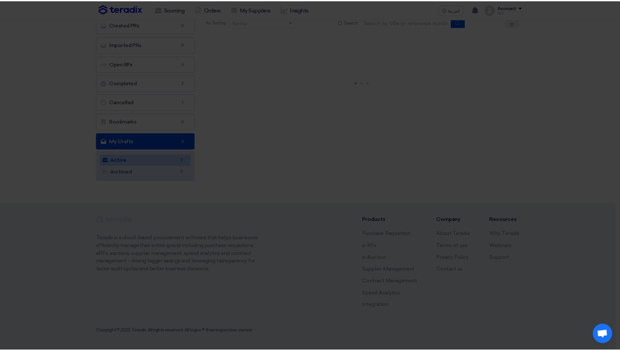
scroll to position [0, 0]
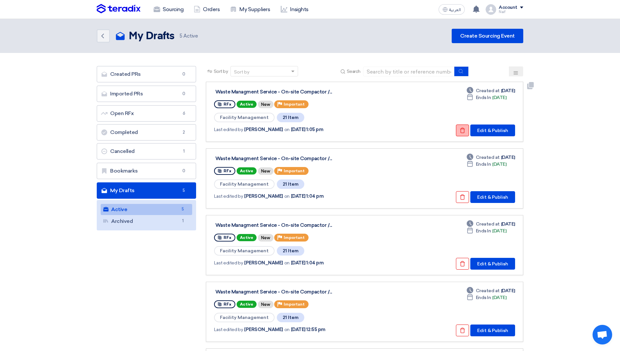
click at [461, 129] on use at bounding box center [462, 131] width 5 height 6
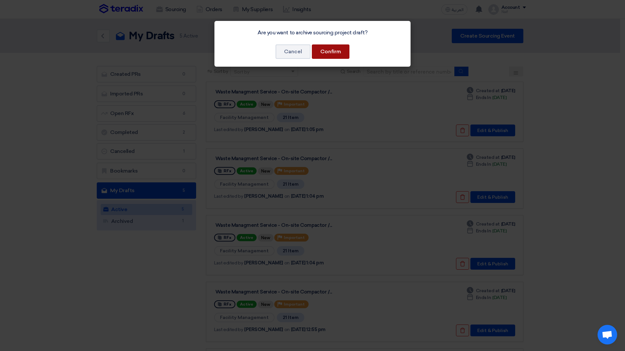
click at [336, 48] on button "Confirm" at bounding box center [331, 51] width 38 height 14
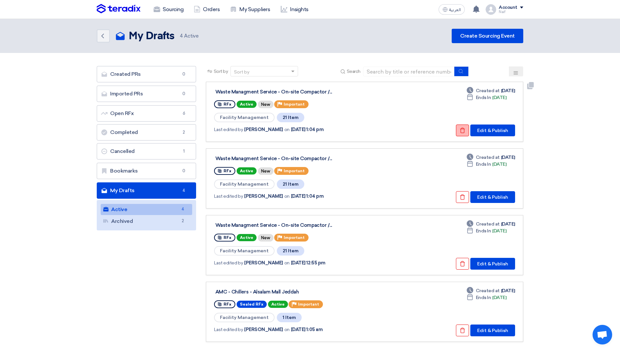
click at [464, 131] on icon "Check details" at bounding box center [462, 130] width 6 height 6
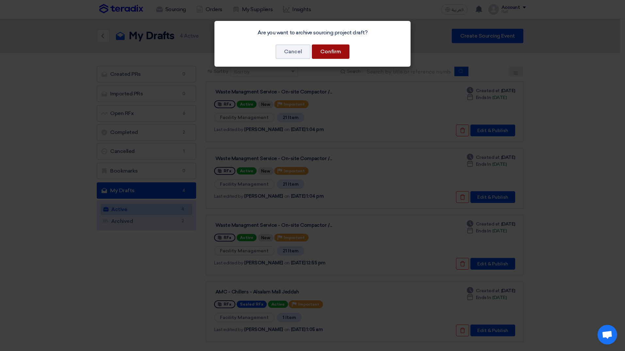
click at [326, 52] on button "Confirm" at bounding box center [331, 51] width 38 height 14
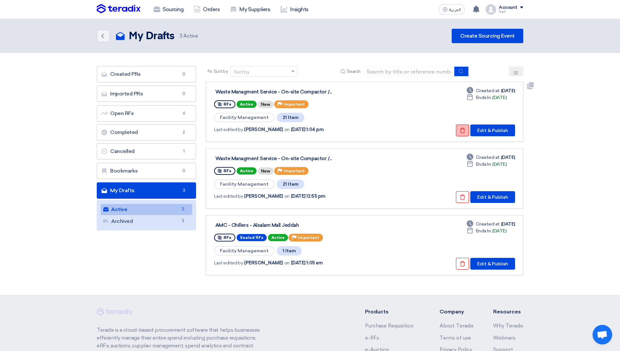
click at [465, 131] on icon "Check details" at bounding box center [462, 130] width 6 height 6
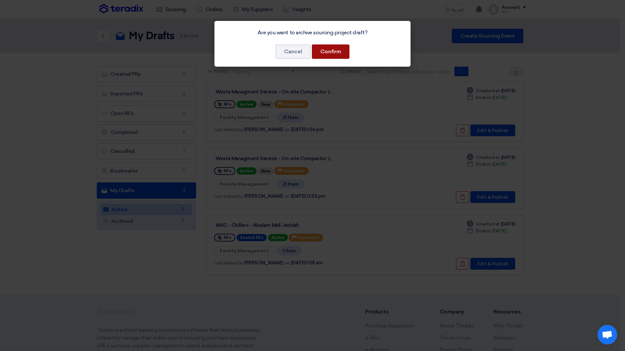
click at [334, 53] on button "Confirm" at bounding box center [331, 51] width 38 height 14
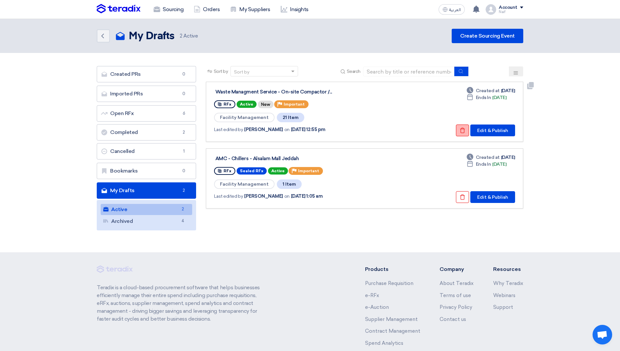
click at [461, 131] on icon "Check details" at bounding box center [462, 130] width 6 height 6
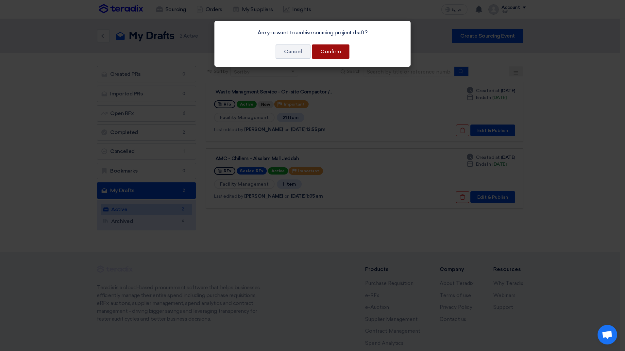
click at [344, 53] on button "Confirm" at bounding box center [331, 51] width 38 height 14
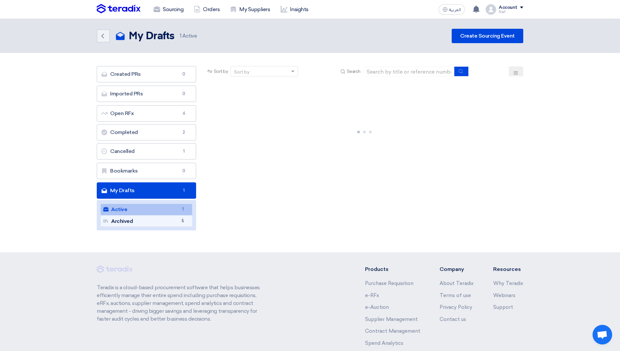
click at [133, 218] on link "Archived Archived 5" at bounding box center [146, 221] width 91 height 11
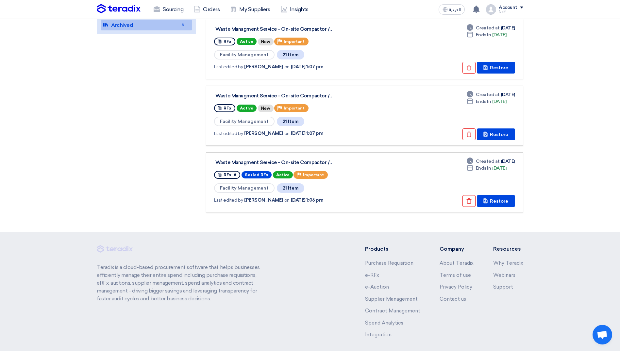
scroll to position [33, 0]
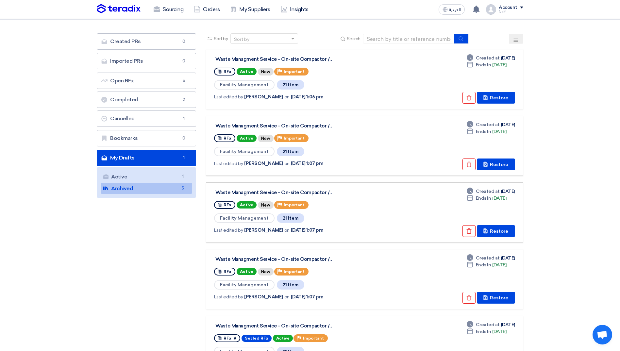
click at [153, 170] on ul "Active Active 1 Archived Archived 5" at bounding box center [146, 182] width 99 height 30
click at [151, 173] on link "Active Active 1" at bounding box center [146, 176] width 91 height 11
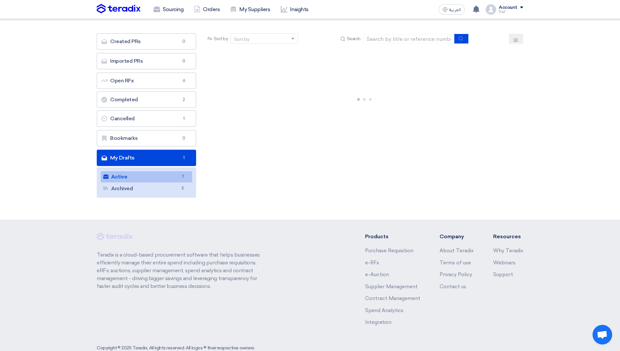
scroll to position [0, 0]
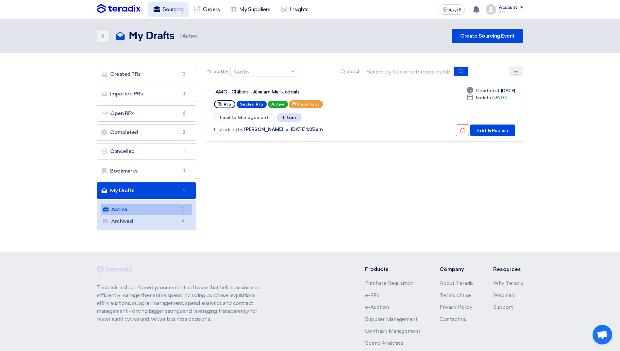
click at [178, 13] on link "Sourcing" at bounding box center [168, 9] width 40 height 14
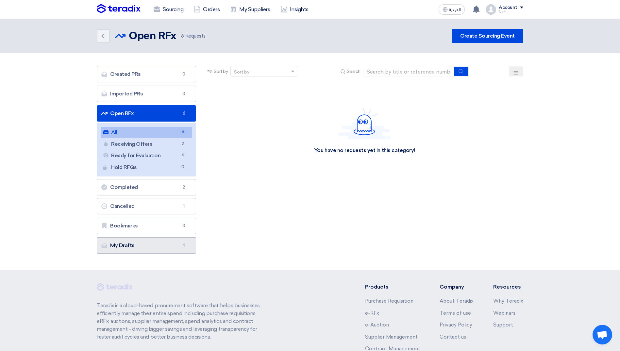
click at [120, 245] on link "My Drafts My Drafts 1" at bounding box center [146, 245] width 99 height 16
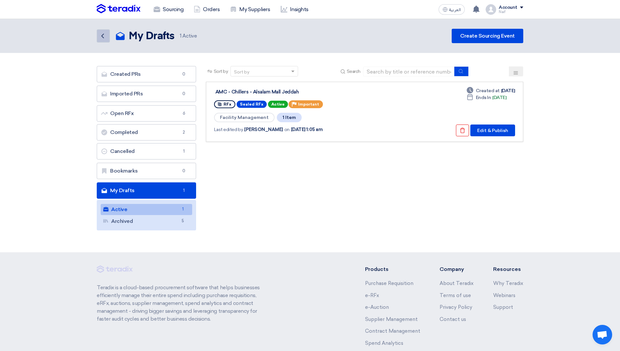
click at [105, 37] on icon "Back" at bounding box center [103, 36] width 8 height 8
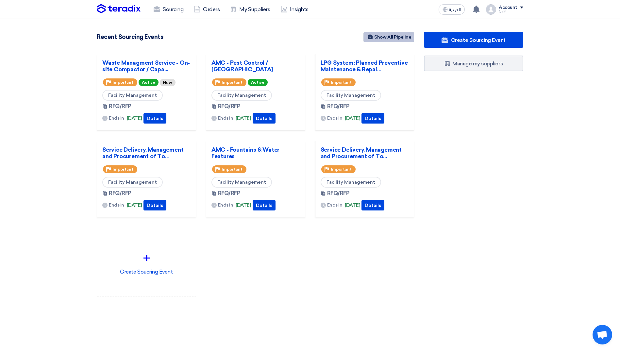
click at [394, 40] on link "Show All Pipeline" at bounding box center [388, 37] width 51 height 10
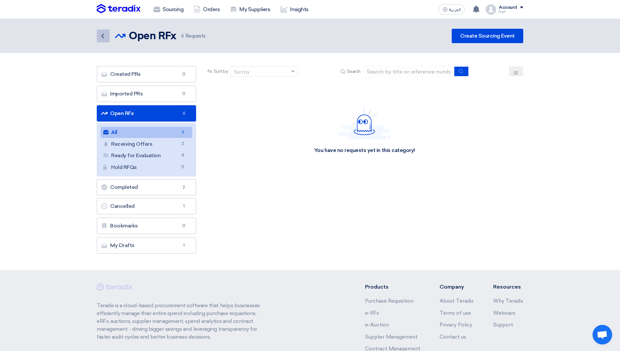
click at [100, 41] on link "Back" at bounding box center [103, 35] width 13 height 13
